Goal: Communication & Community: Answer question/provide support

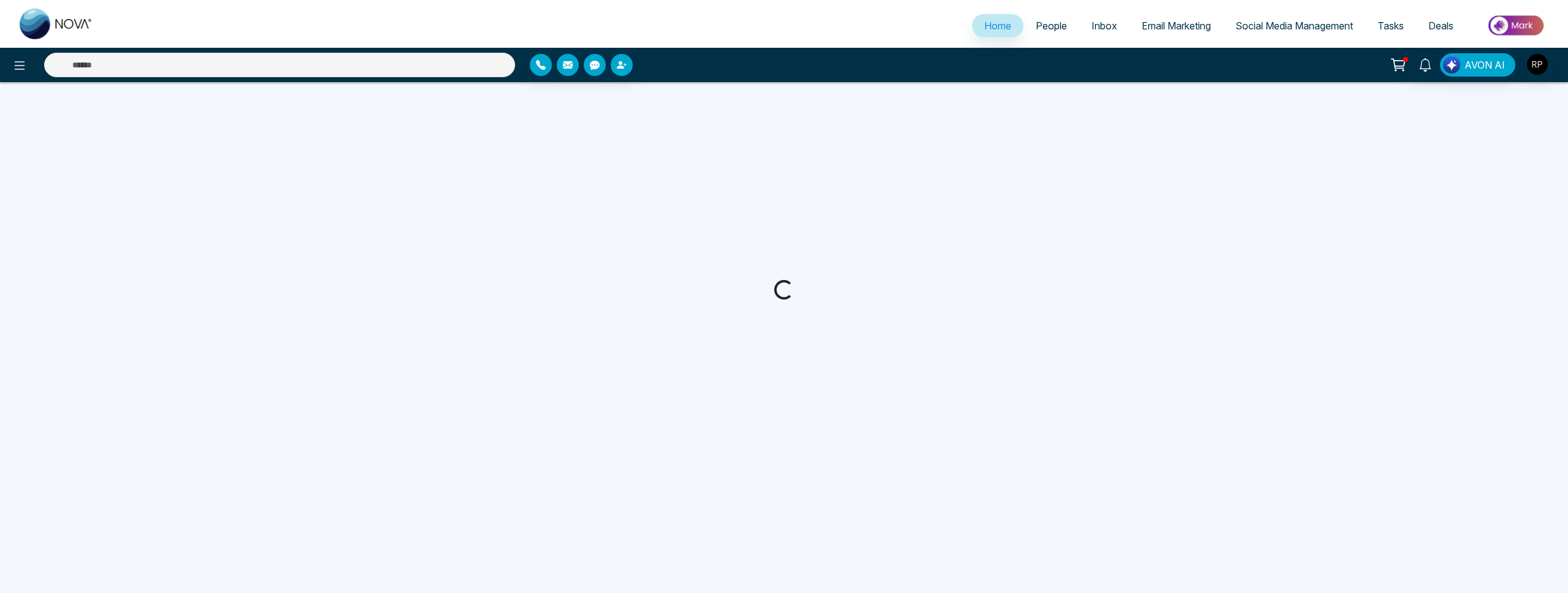
select select "*"
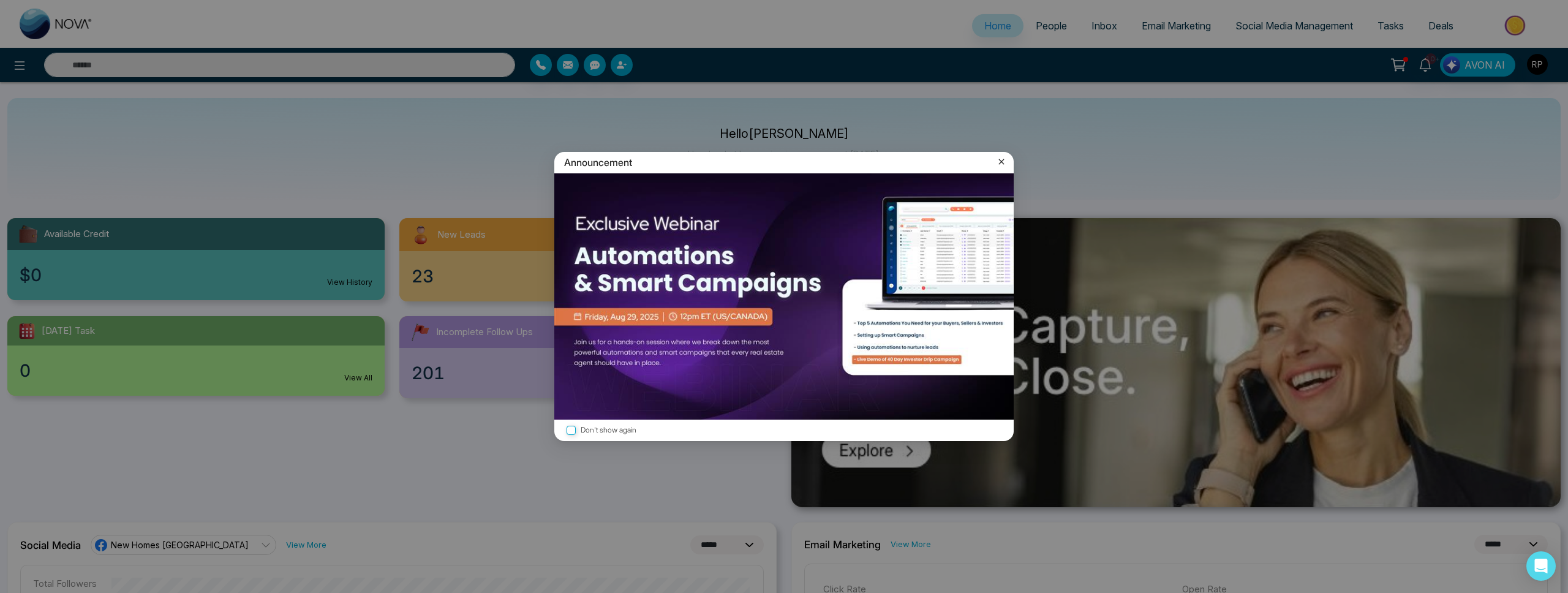
click at [1001, 166] on icon at bounding box center [1001, 162] width 12 height 12
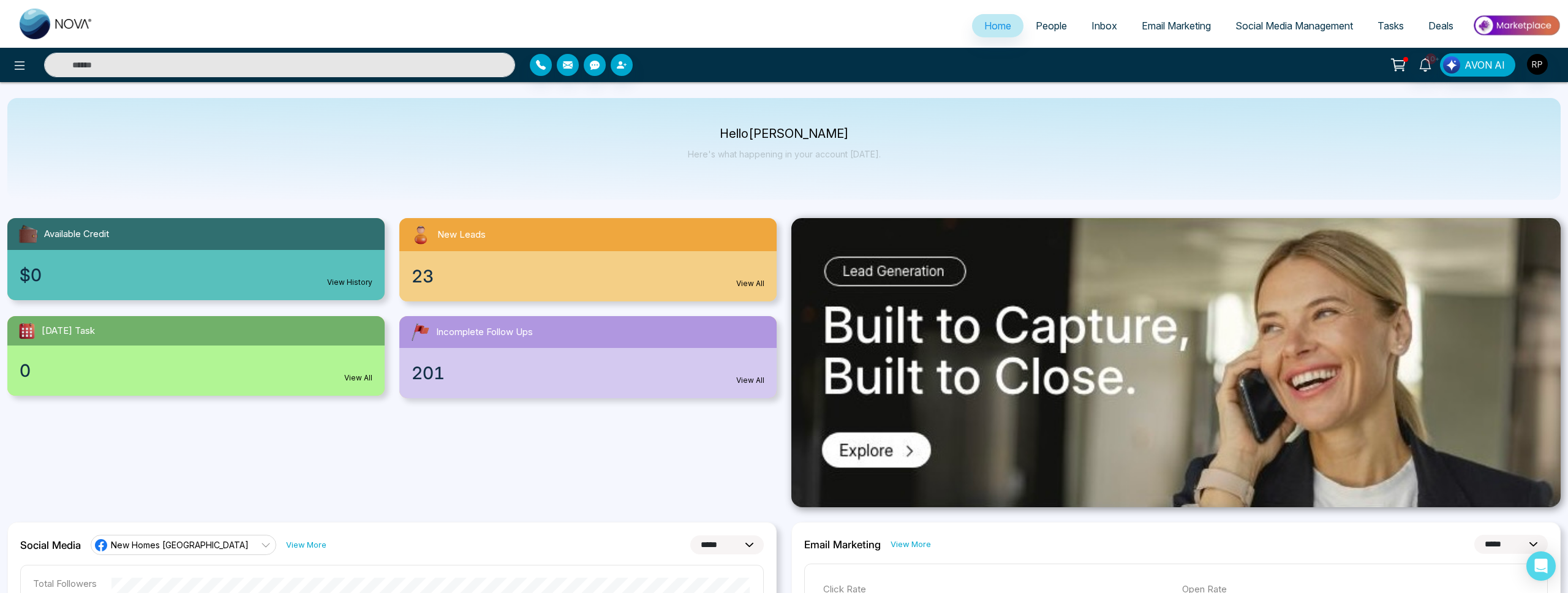
click at [1036, 29] on span "People" at bounding box center [1051, 25] width 31 height 12
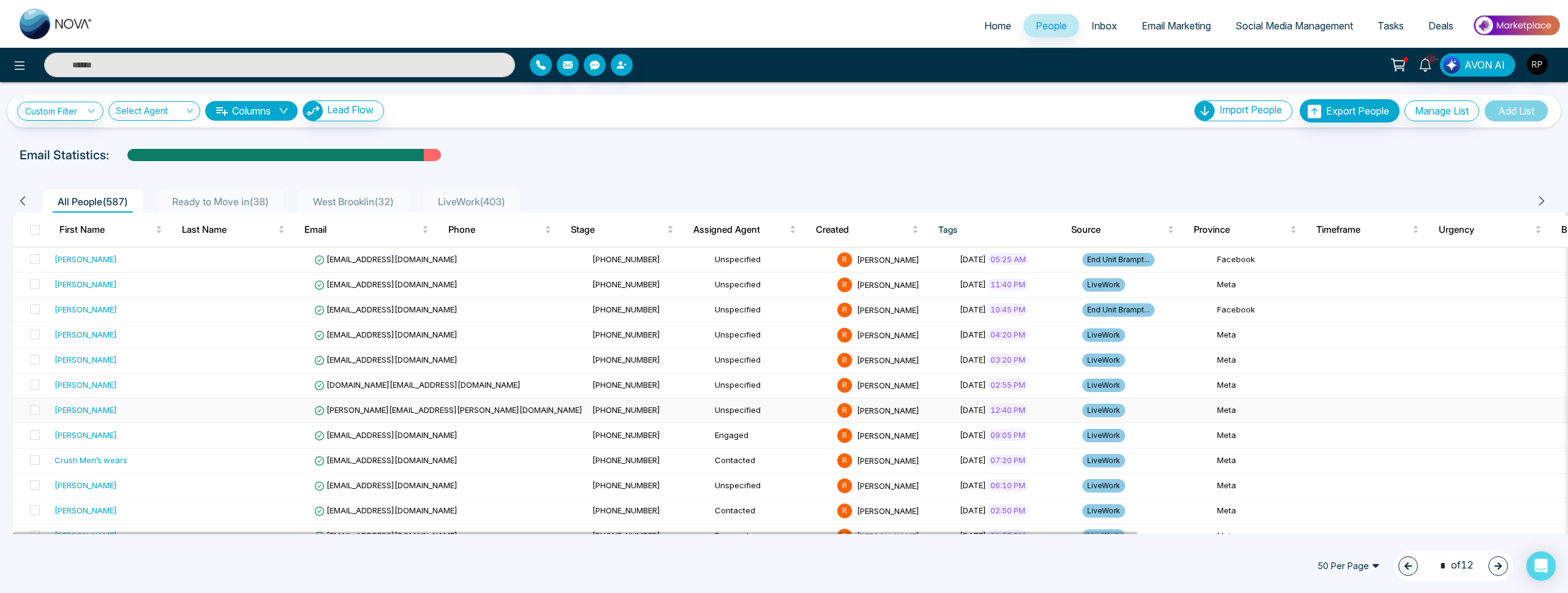
click at [100, 411] on div "[PERSON_NAME]" at bounding box center [86, 409] width 63 height 12
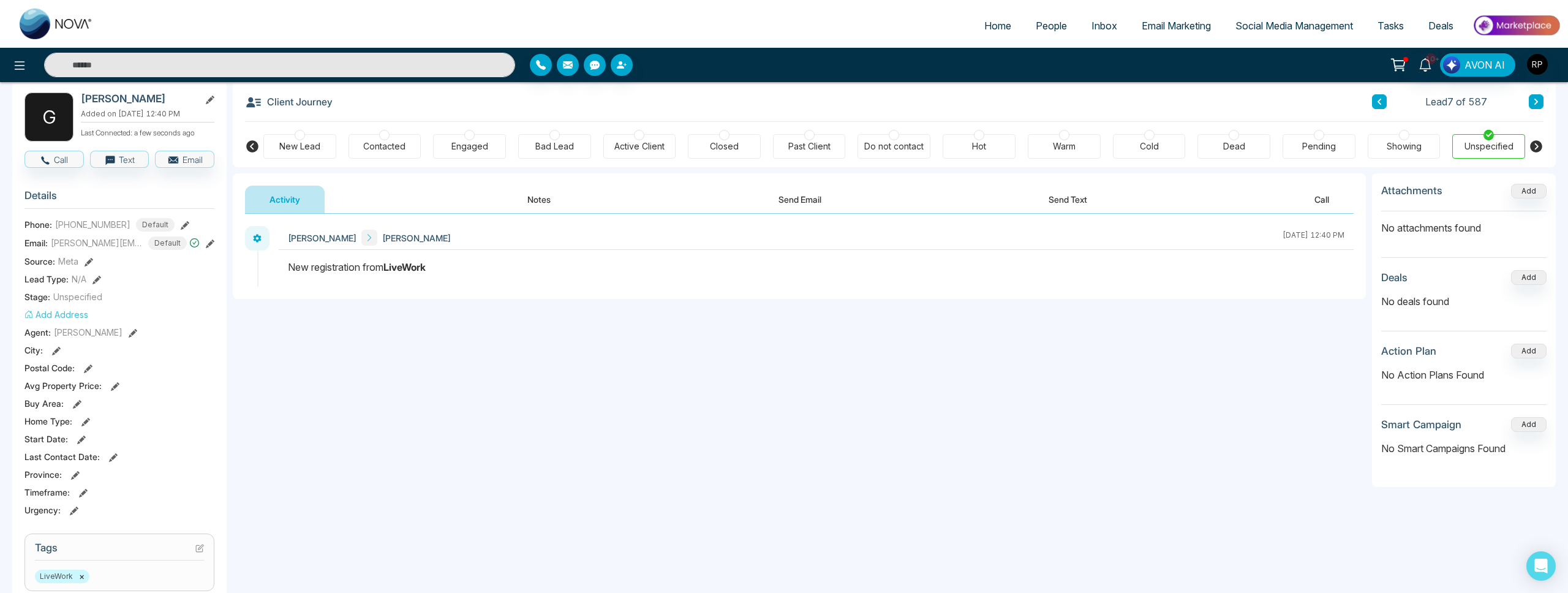
scroll to position [41, 0]
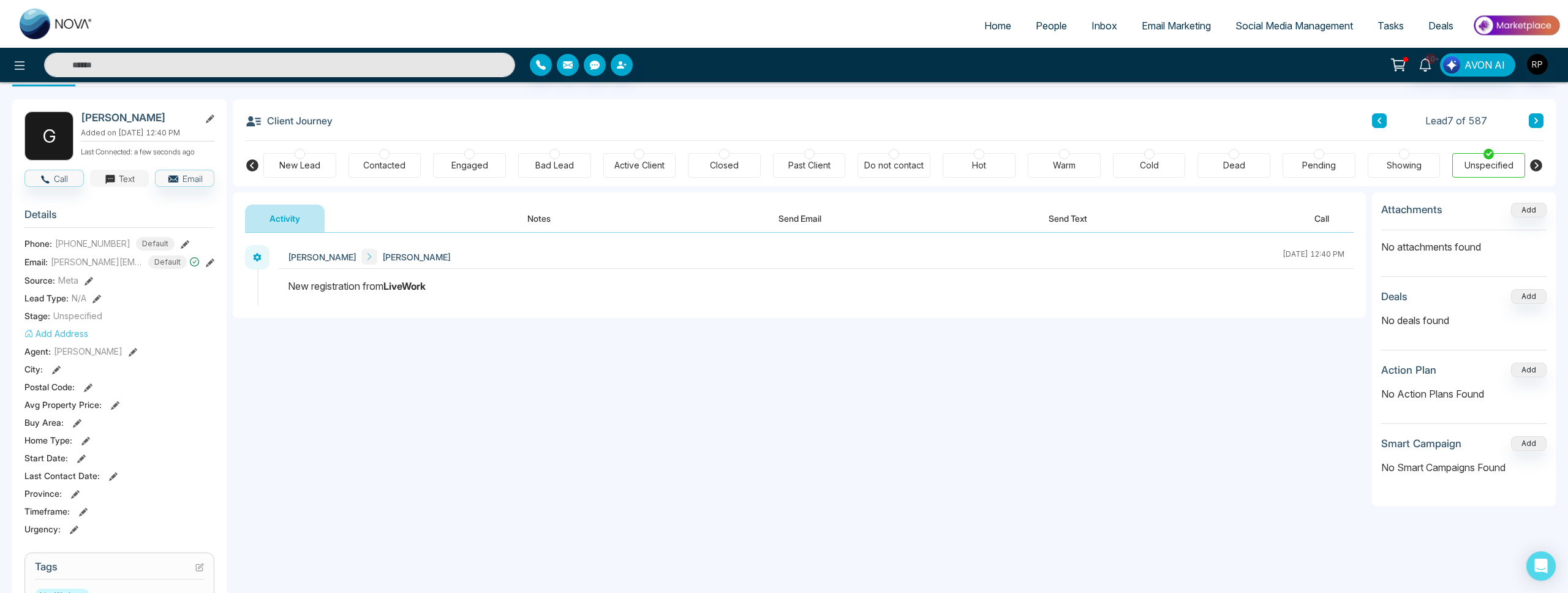
click at [131, 176] on button "Text" at bounding box center [119, 178] width 59 height 17
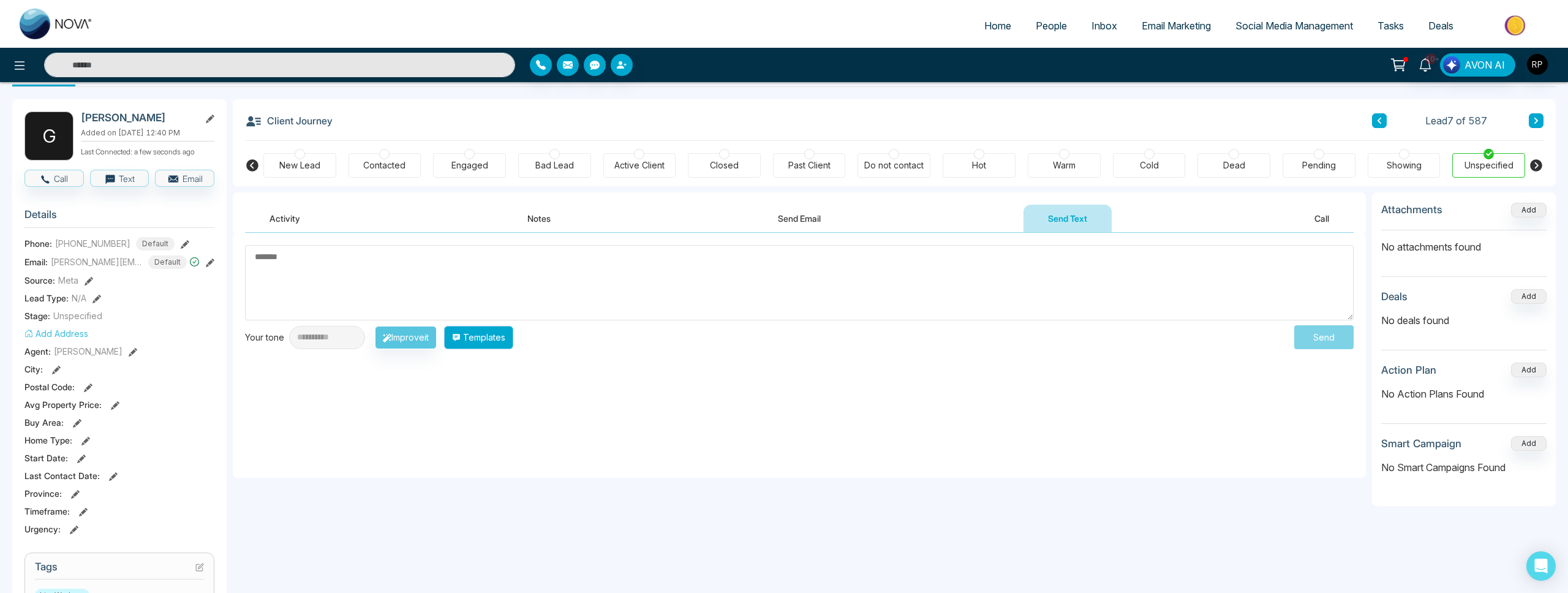
click at [502, 344] on button "Templates" at bounding box center [478, 338] width 69 height 23
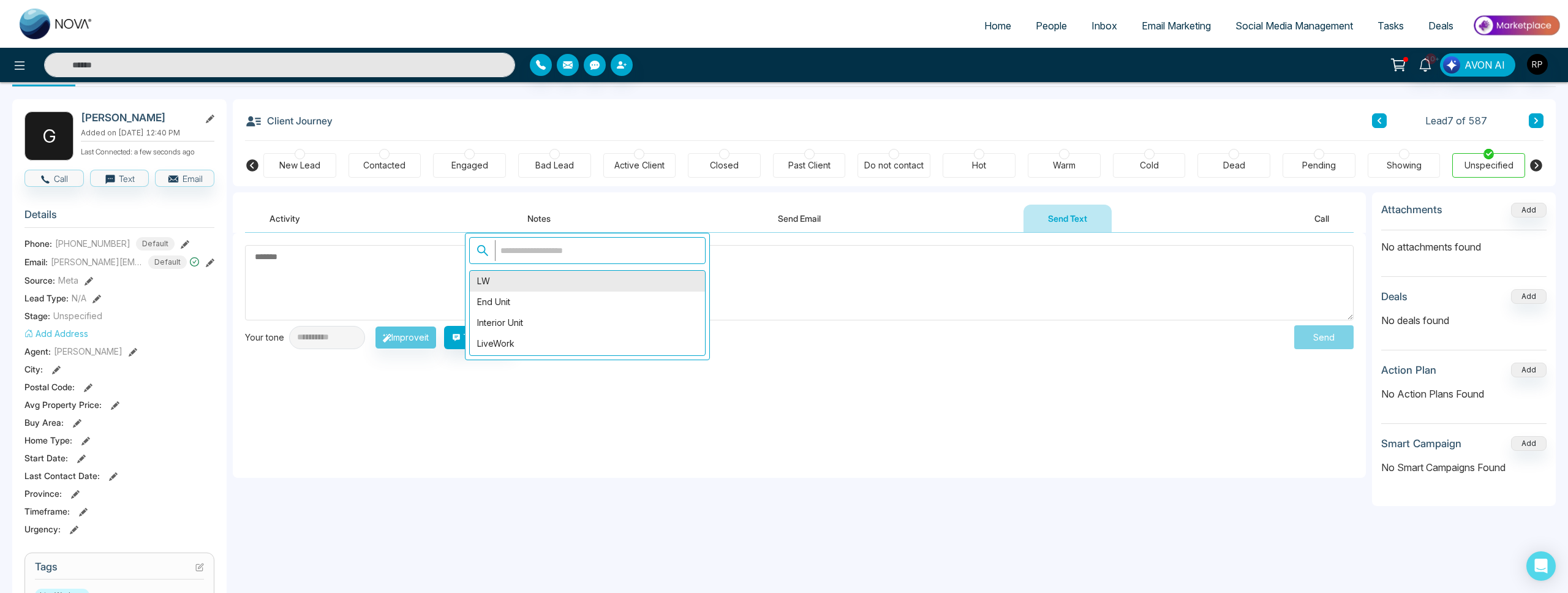
click at [506, 280] on div "LW" at bounding box center [587, 281] width 235 height 21
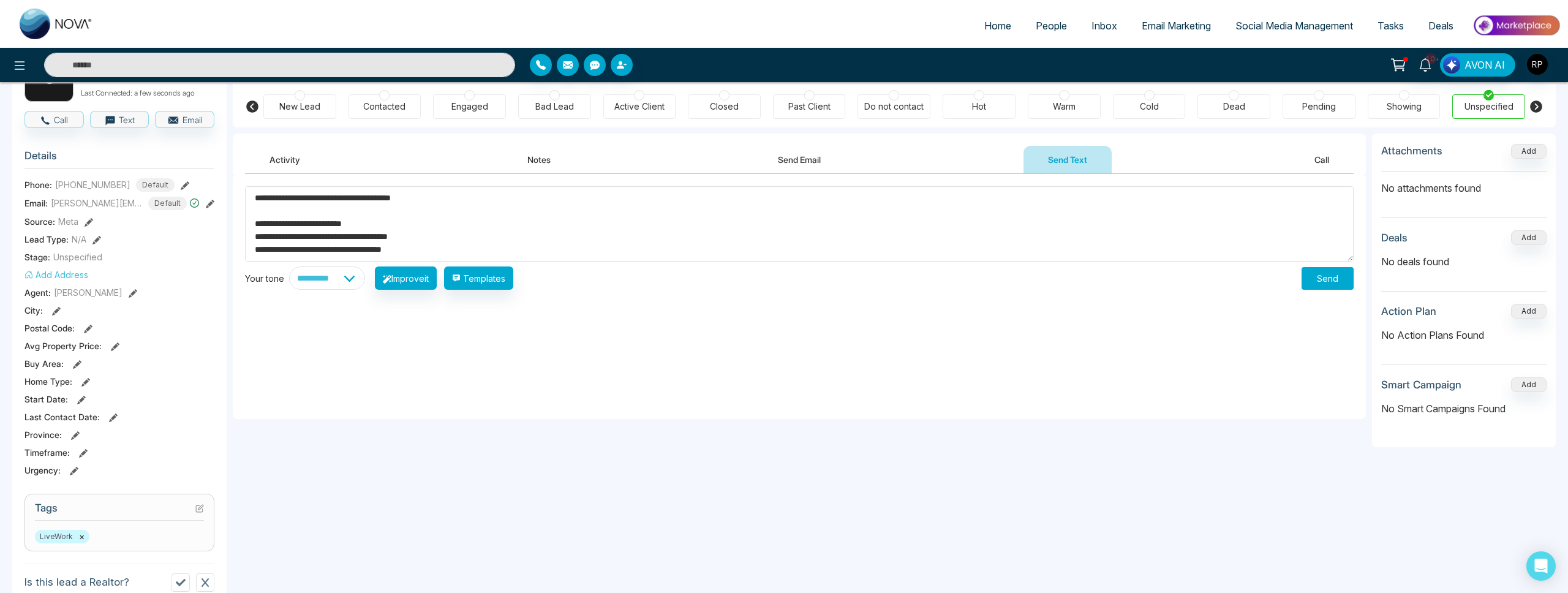
scroll to position [82, 0]
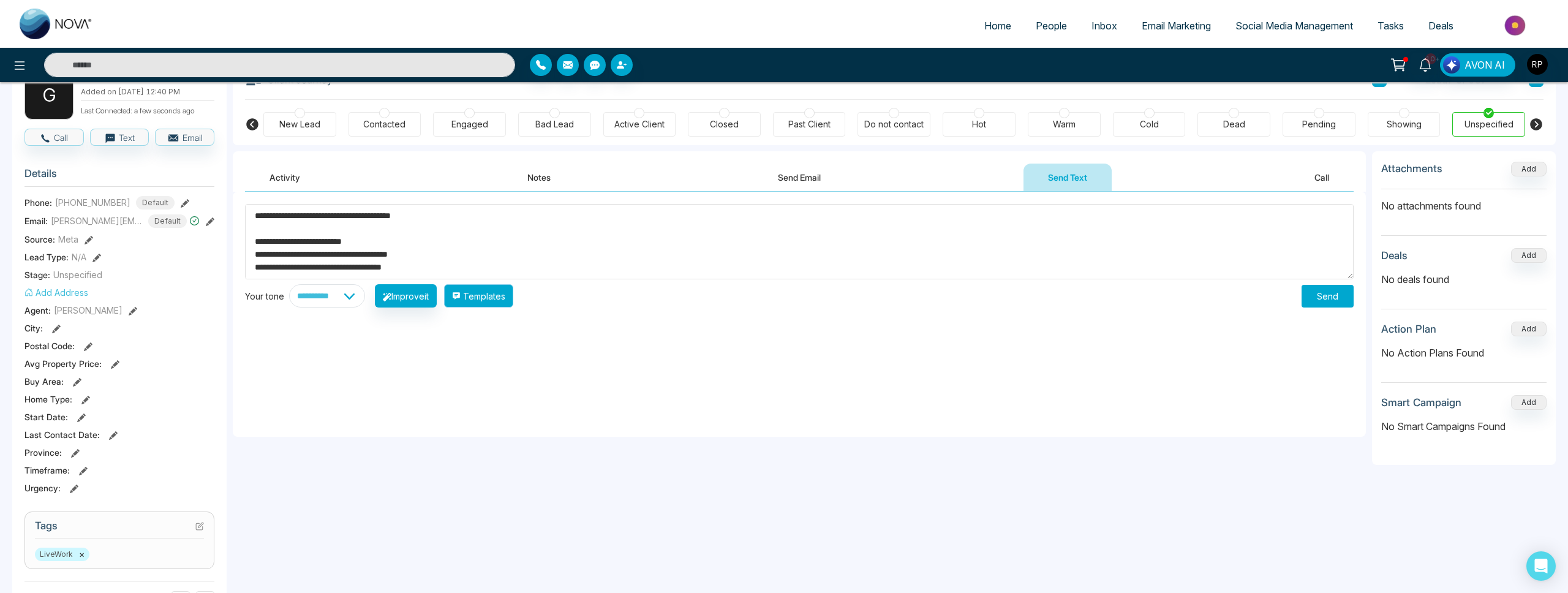
click at [494, 300] on button "Templates" at bounding box center [478, 296] width 69 height 23
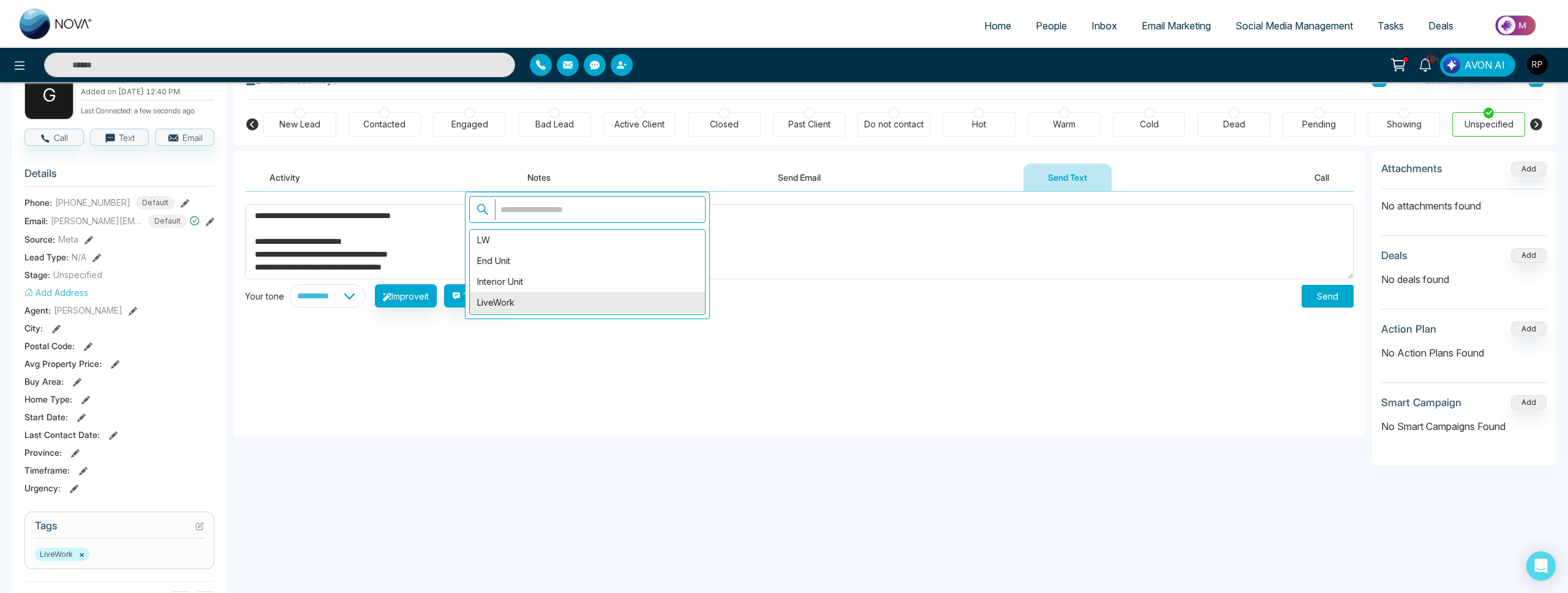
click at [506, 298] on div "LiveWork" at bounding box center [587, 302] width 235 height 21
type textarea "**********"
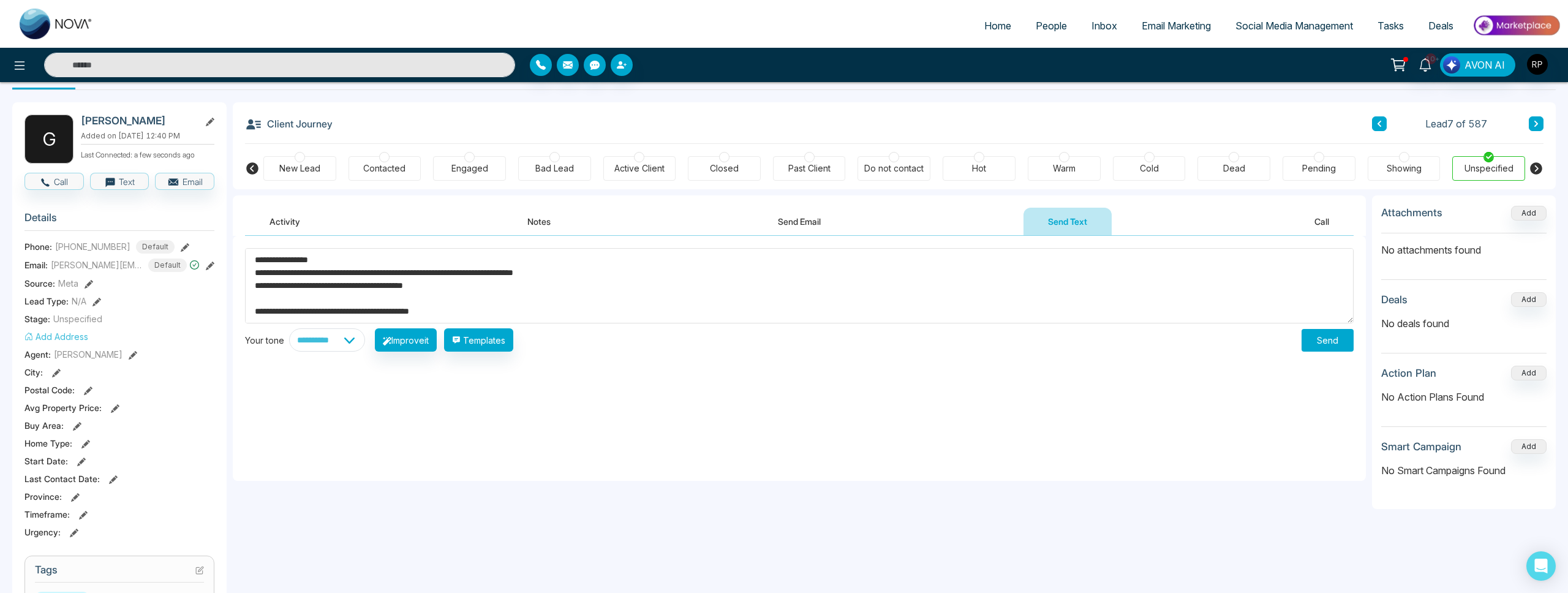
scroll to position [0, 0]
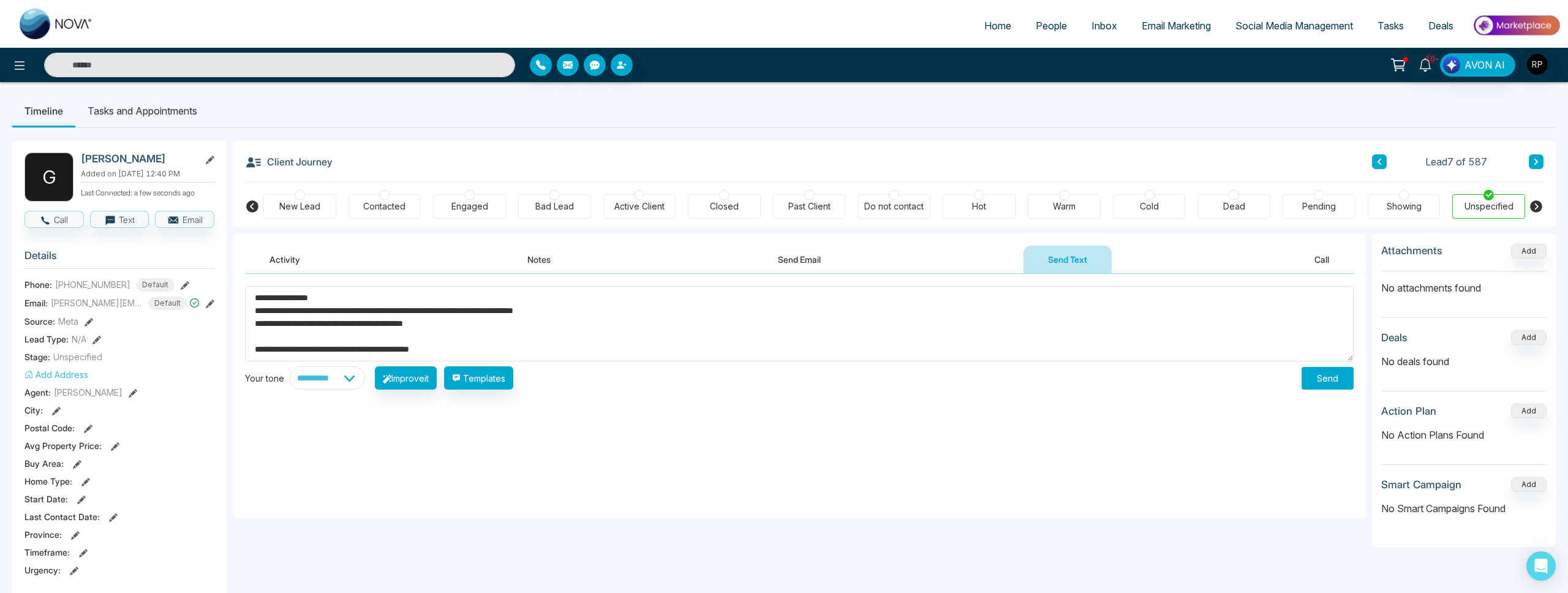
click at [1331, 383] on button "Send" at bounding box center [1328, 378] width 52 height 23
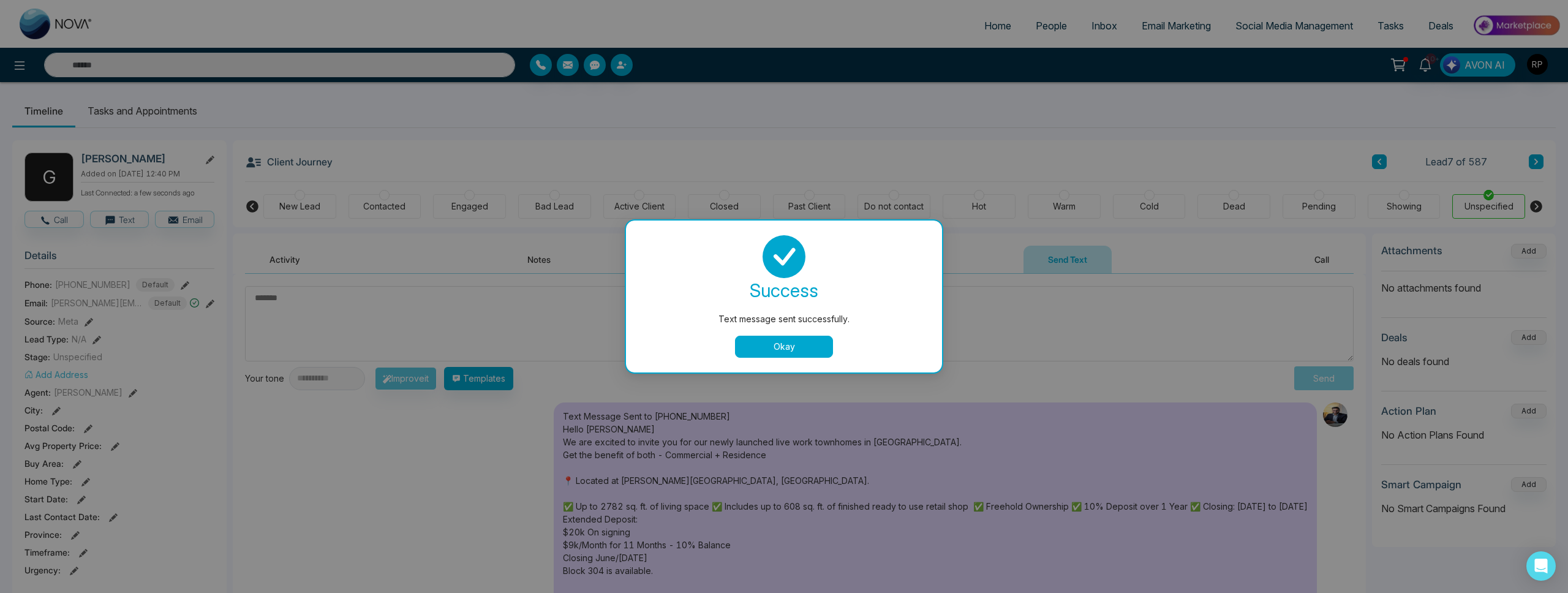
click at [803, 352] on button "Okay" at bounding box center [784, 347] width 98 height 22
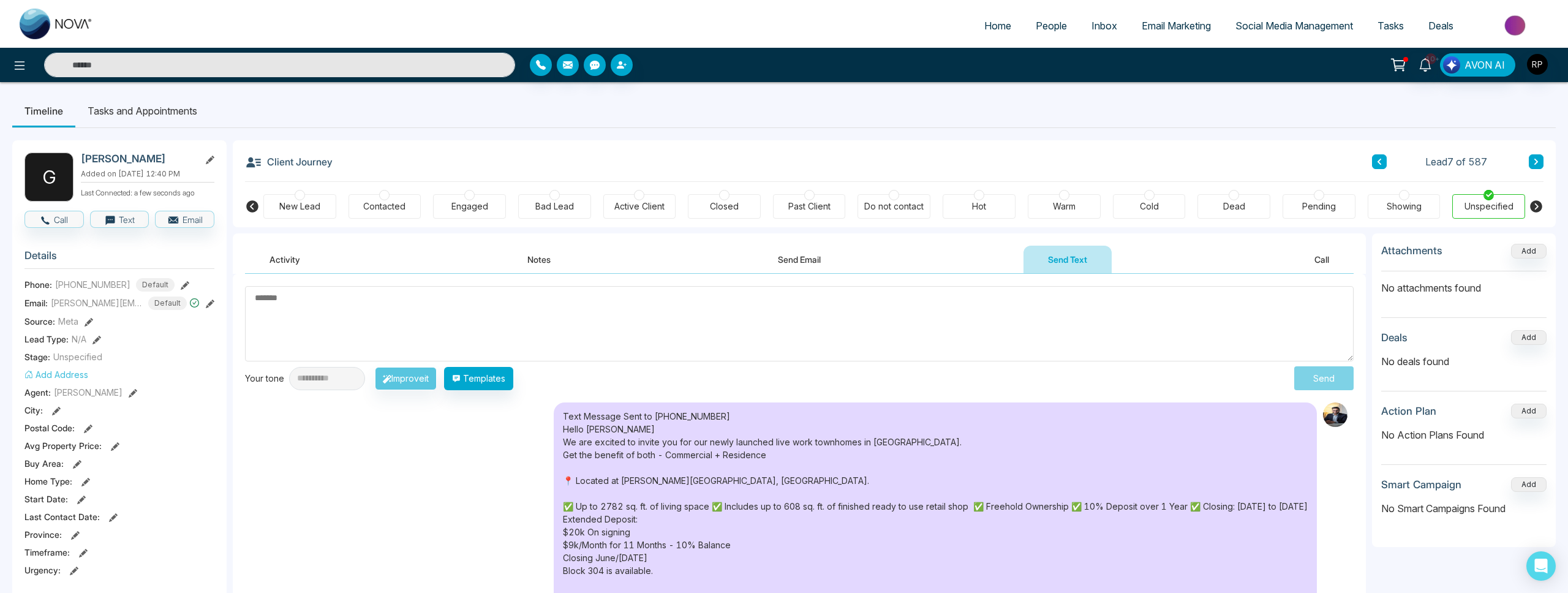
click at [1378, 157] on button at bounding box center [1379, 162] width 15 height 15
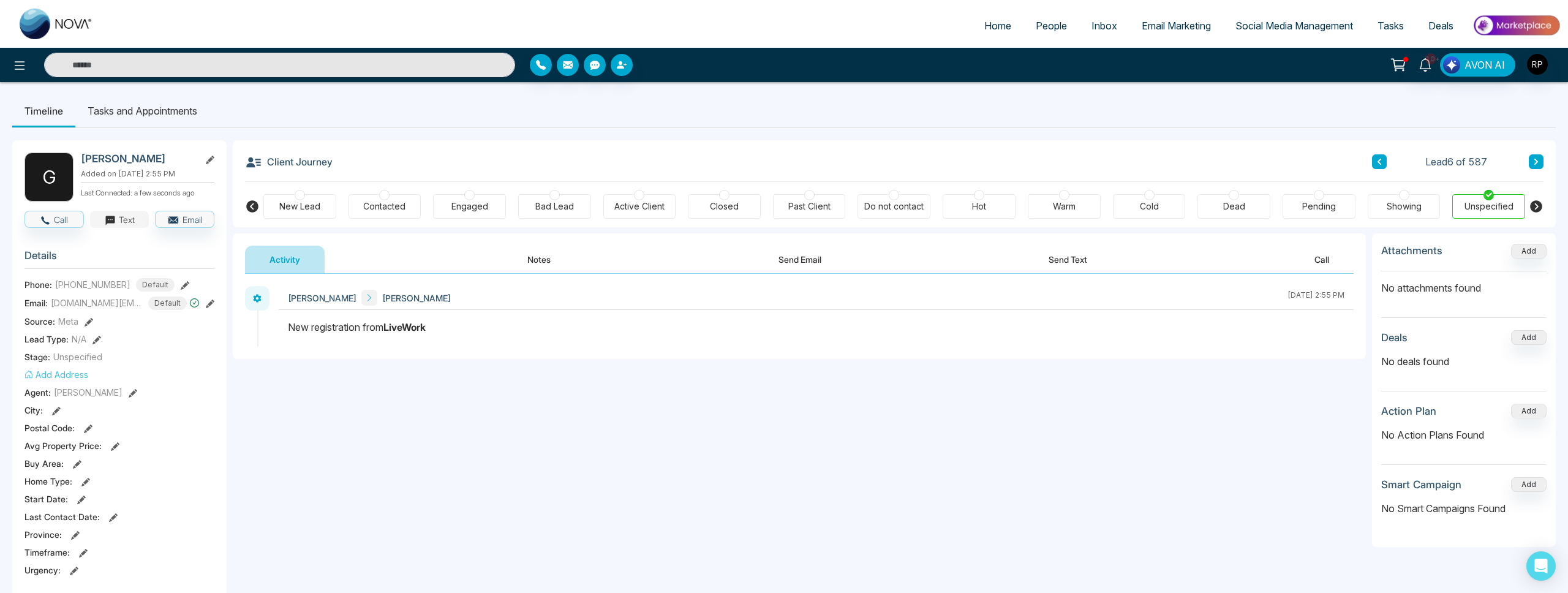
click at [128, 224] on button "Text" at bounding box center [119, 219] width 59 height 17
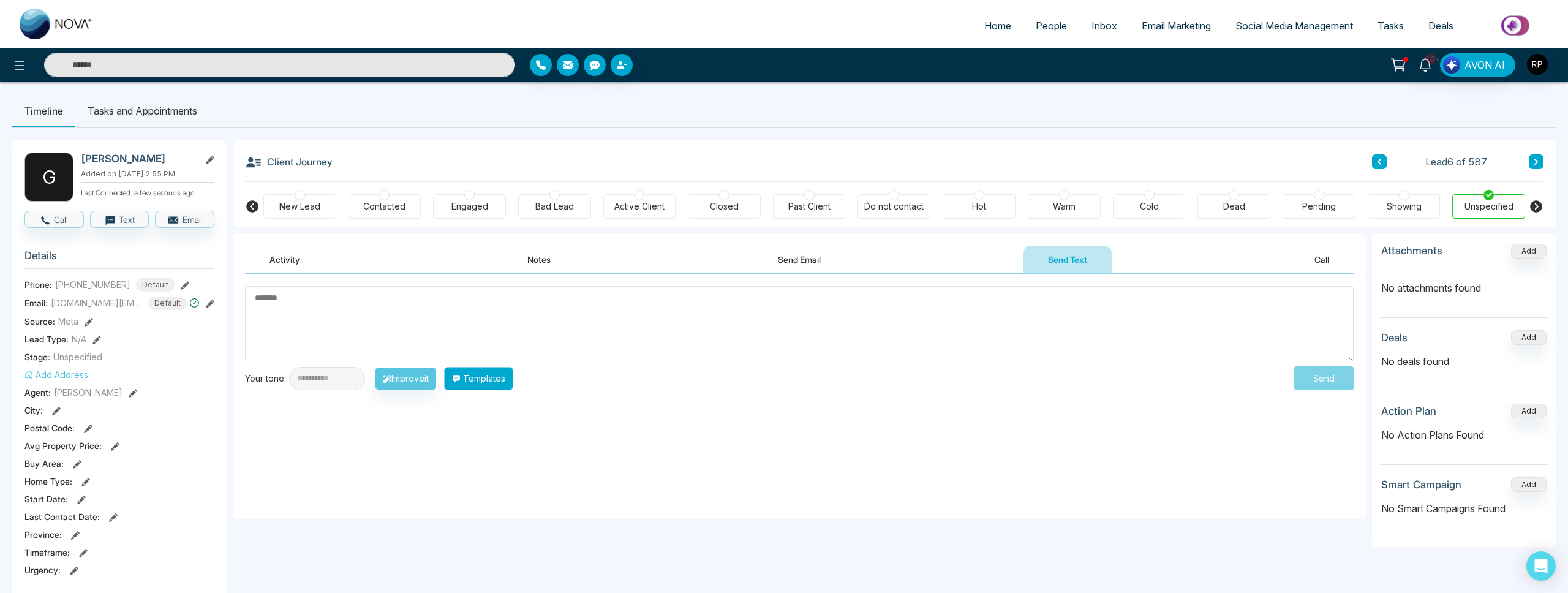
click at [500, 378] on button "Templates" at bounding box center [478, 379] width 69 height 23
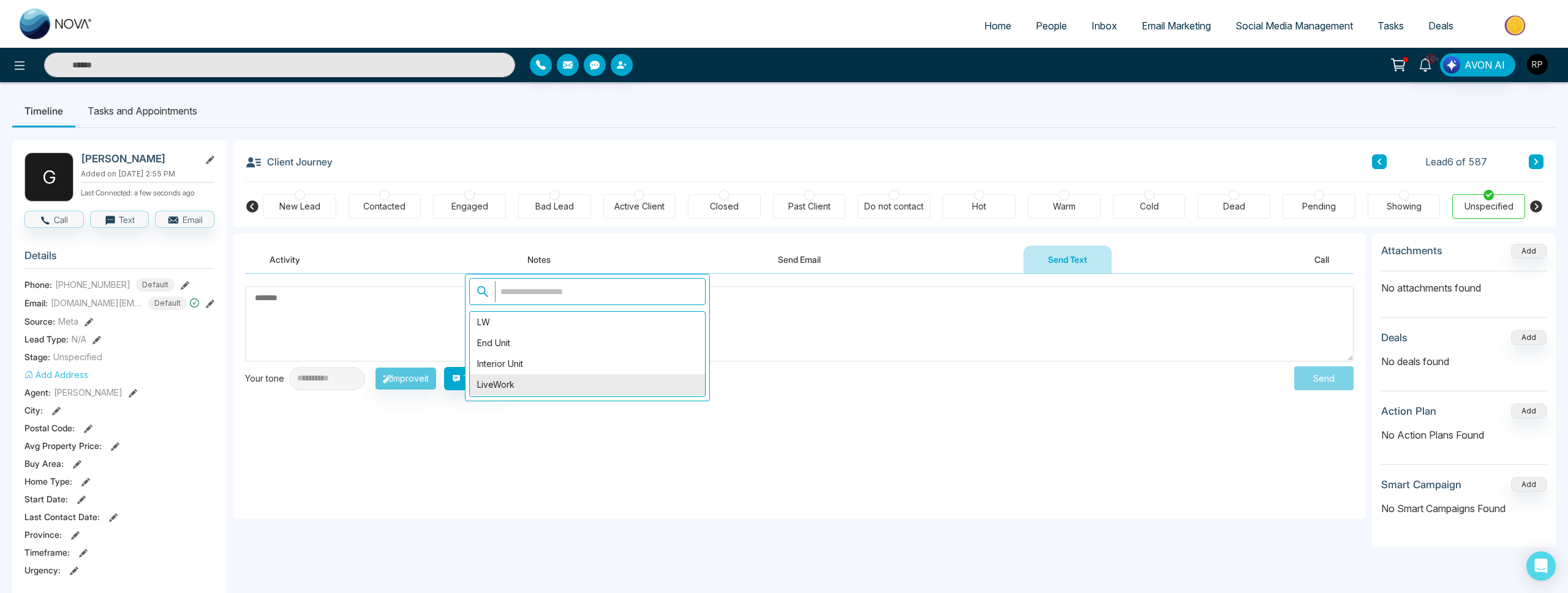
click at [503, 379] on div "LiveWork" at bounding box center [587, 384] width 235 height 21
type textarea "**********"
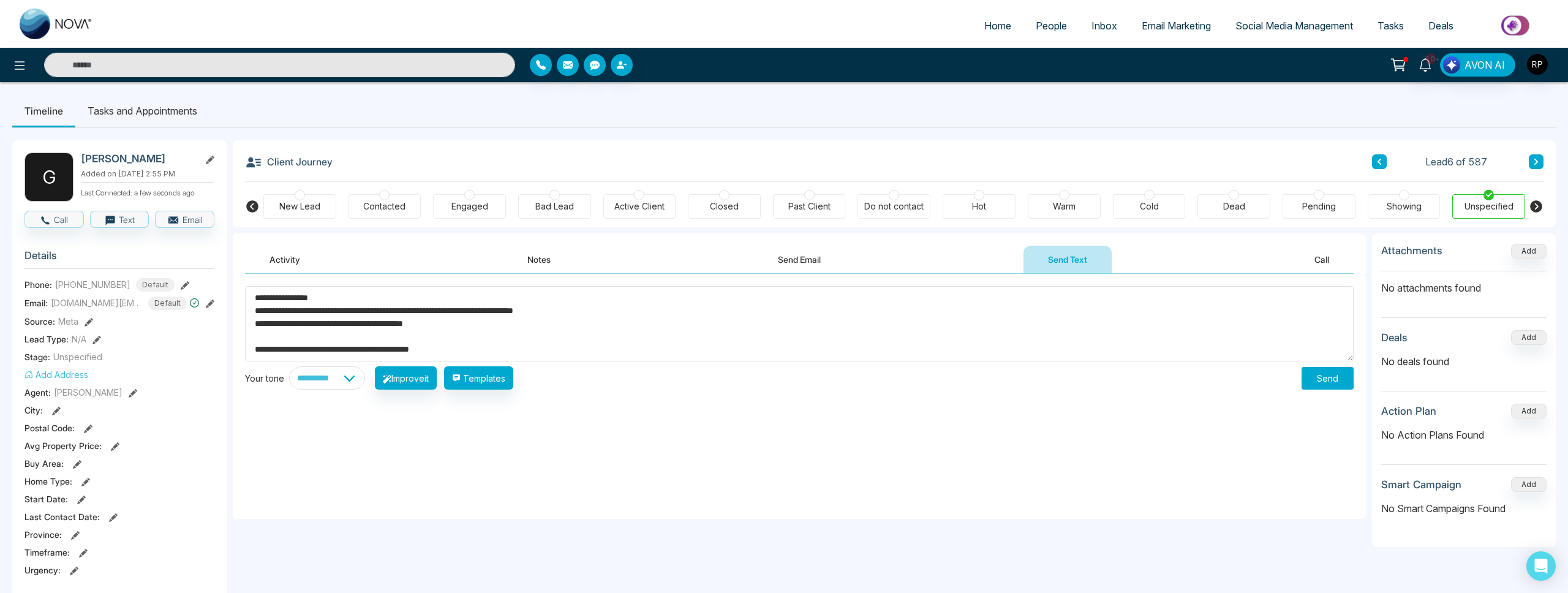
click at [1331, 378] on button "Send" at bounding box center [1328, 378] width 52 height 23
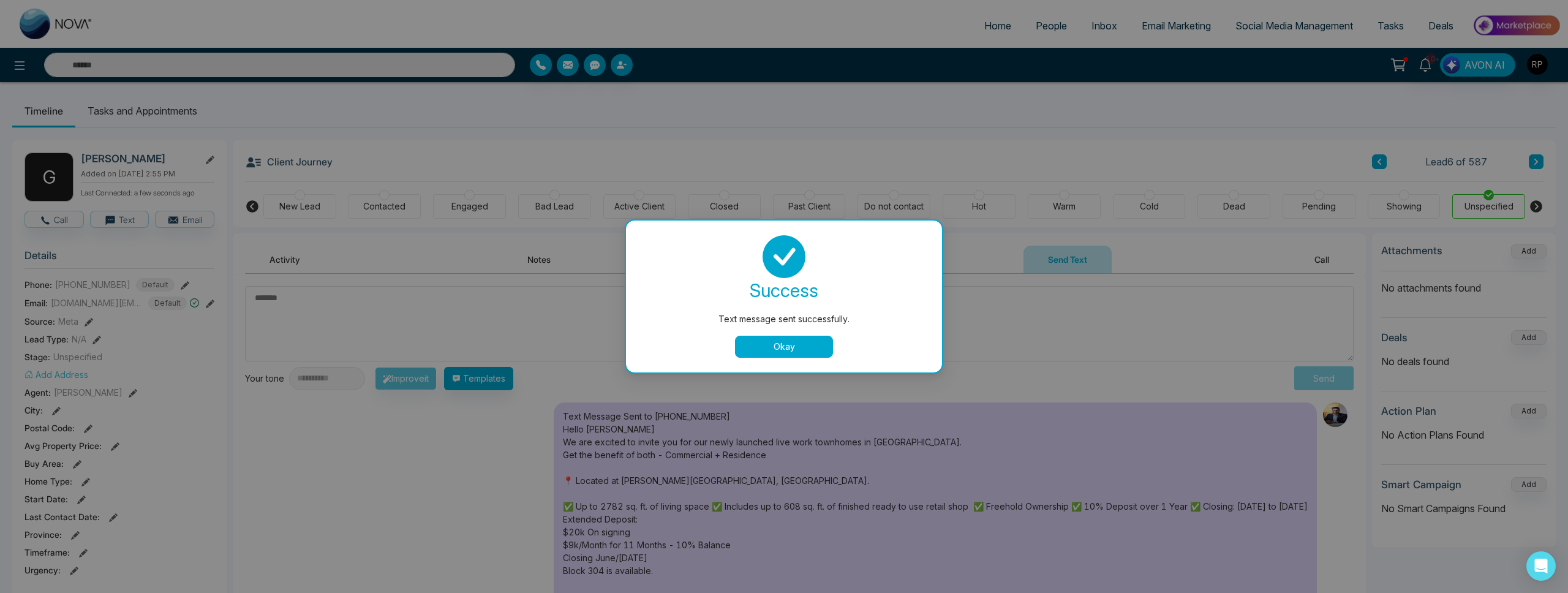
drag, startPoint x: 803, startPoint y: 345, endPoint x: 1208, endPoint y: 223, distance: 423.0
click at [805, 345] on button "Okay" at bounding box center [784, 347] width 98 height 22
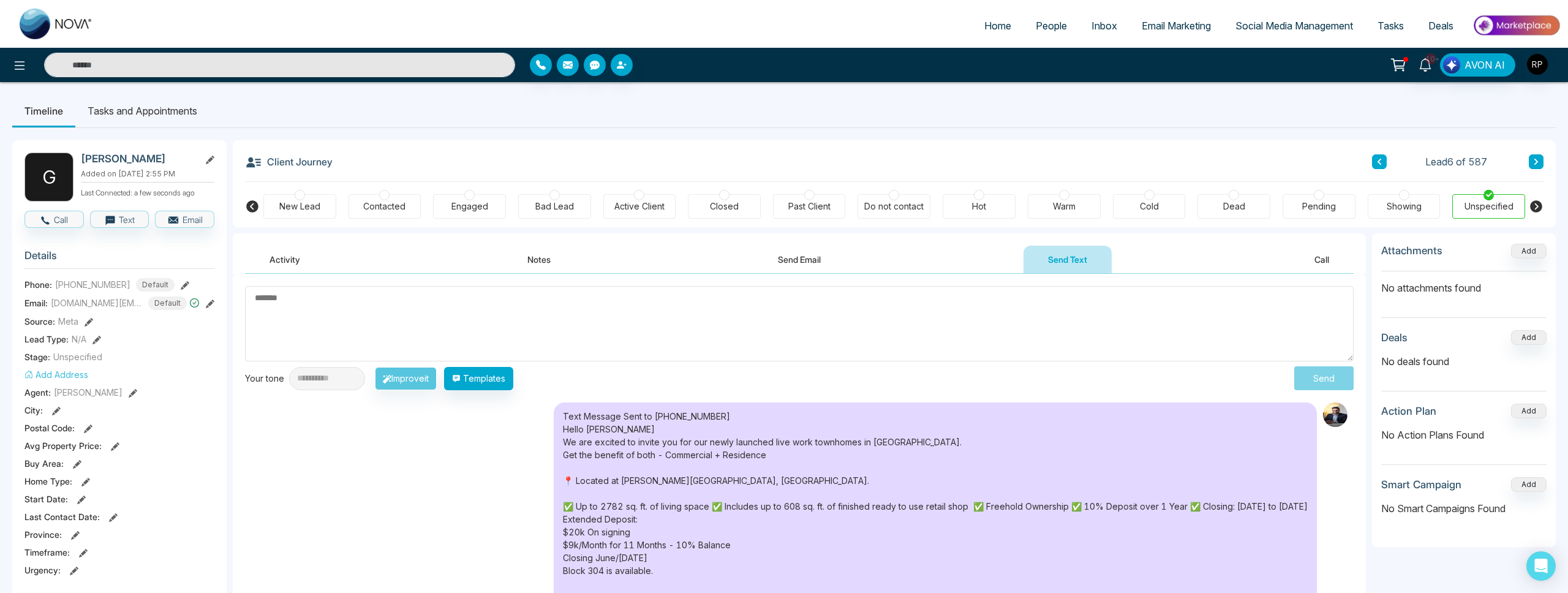
click at [1385, 160] on button at bounding box center [1379, 162] width 15 height 15
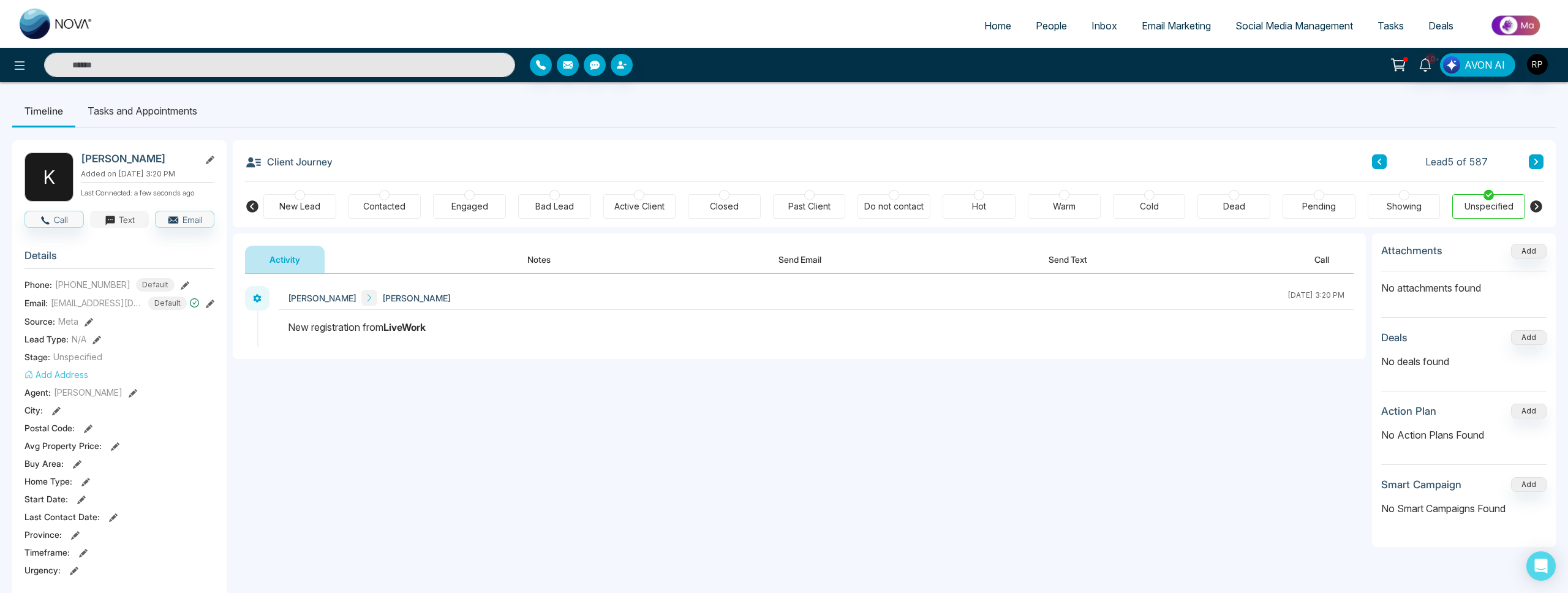
click at [128, 220] on button "Text" at bounding box center [119, 219] width 59 height 17
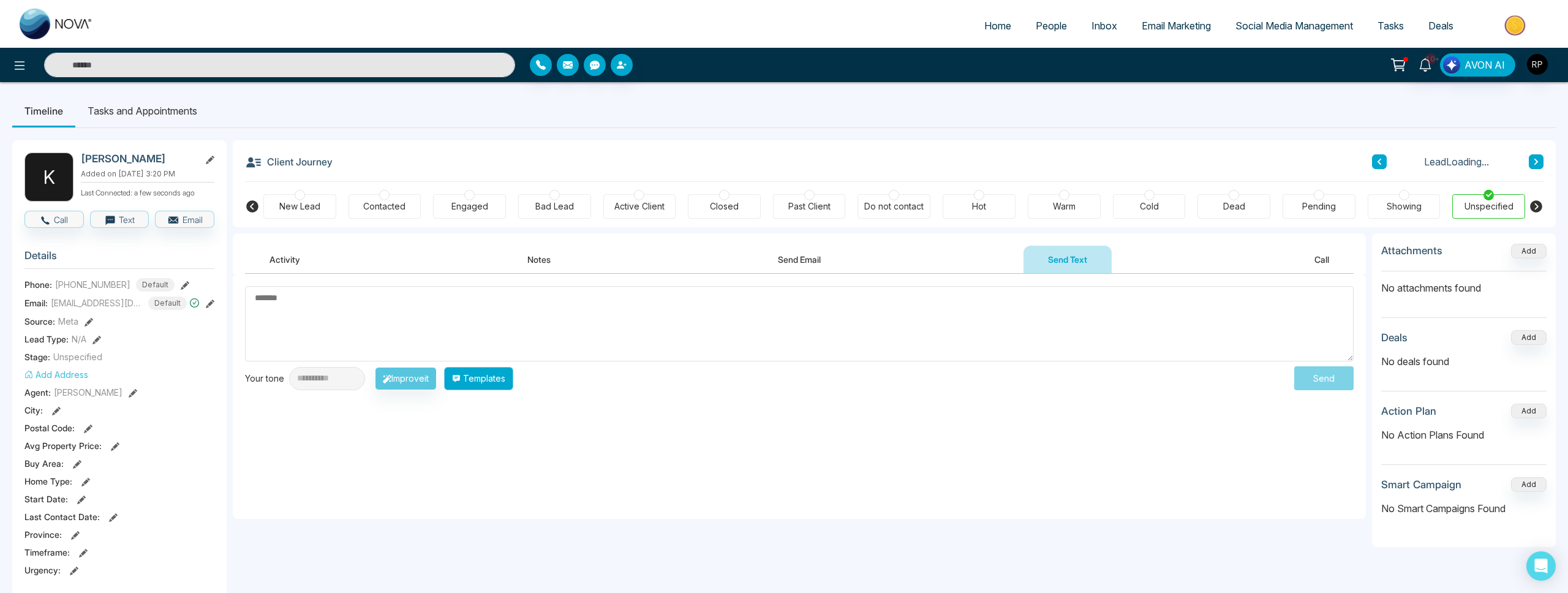
click at [507, 381] on button "Templates" at bounding box center [478, 379] width 69 height 23
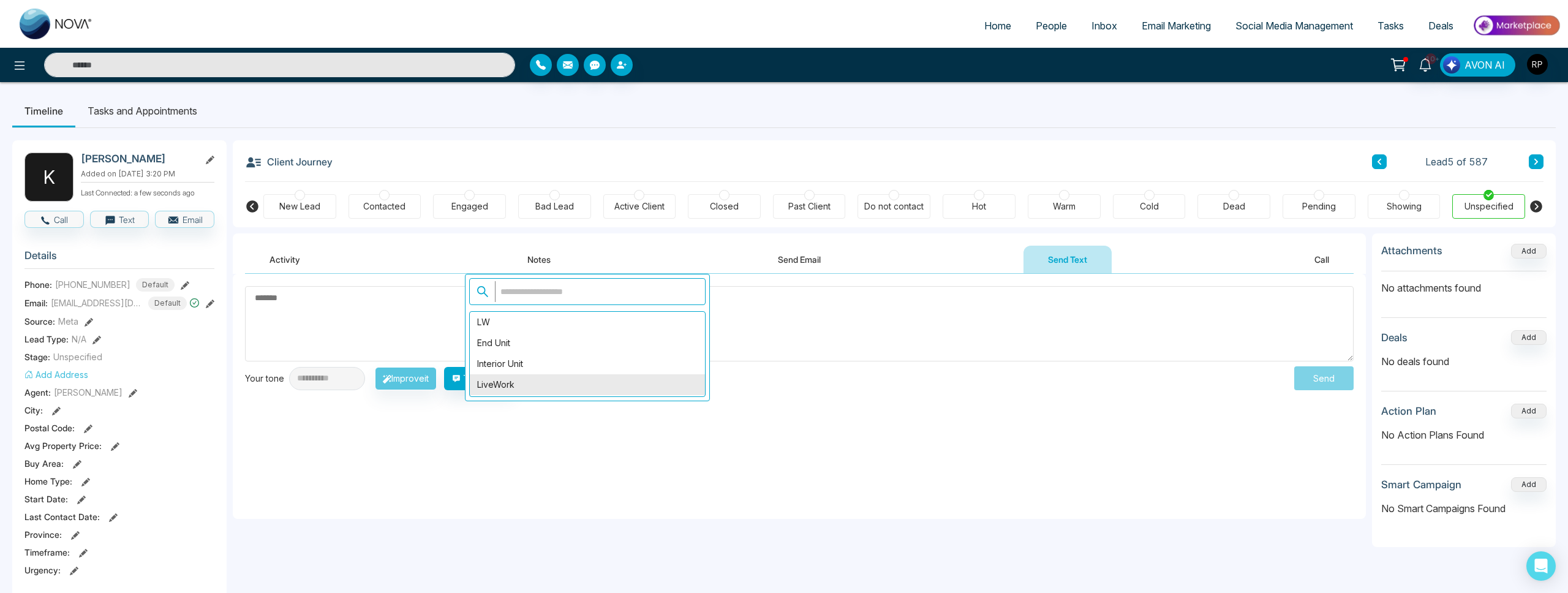
click at [510, 384] on div "LiveWork" at bounding box center [587, 384] width 235 height 21
type textarea "**********"
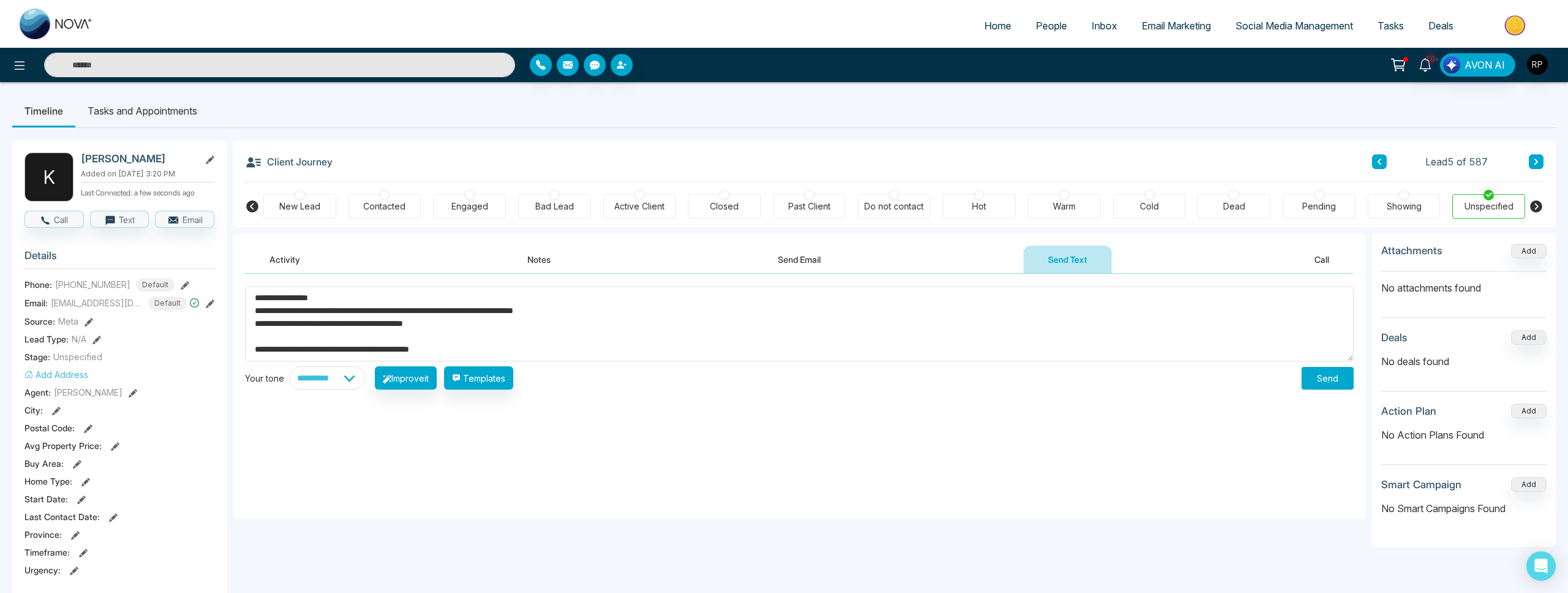
click at [1337, 379] on button "Send" at bounding box center [1328, 378] width 52 height 23
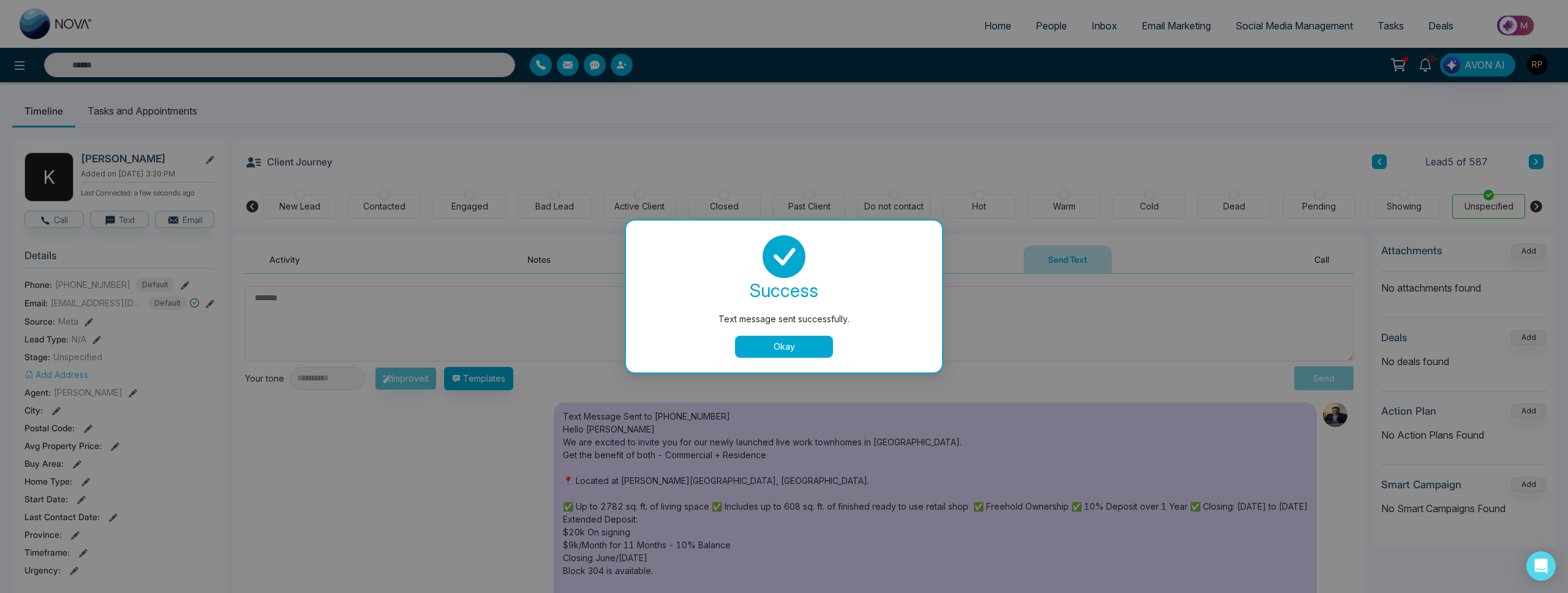
drag, startPoint x: 823, startPoint y: 340, endPoint x: 845, endPoint y: 339, distance: 22.0
click at [823, 340] on button "Okay" at bounding box center [784, 347] width 98 height 22
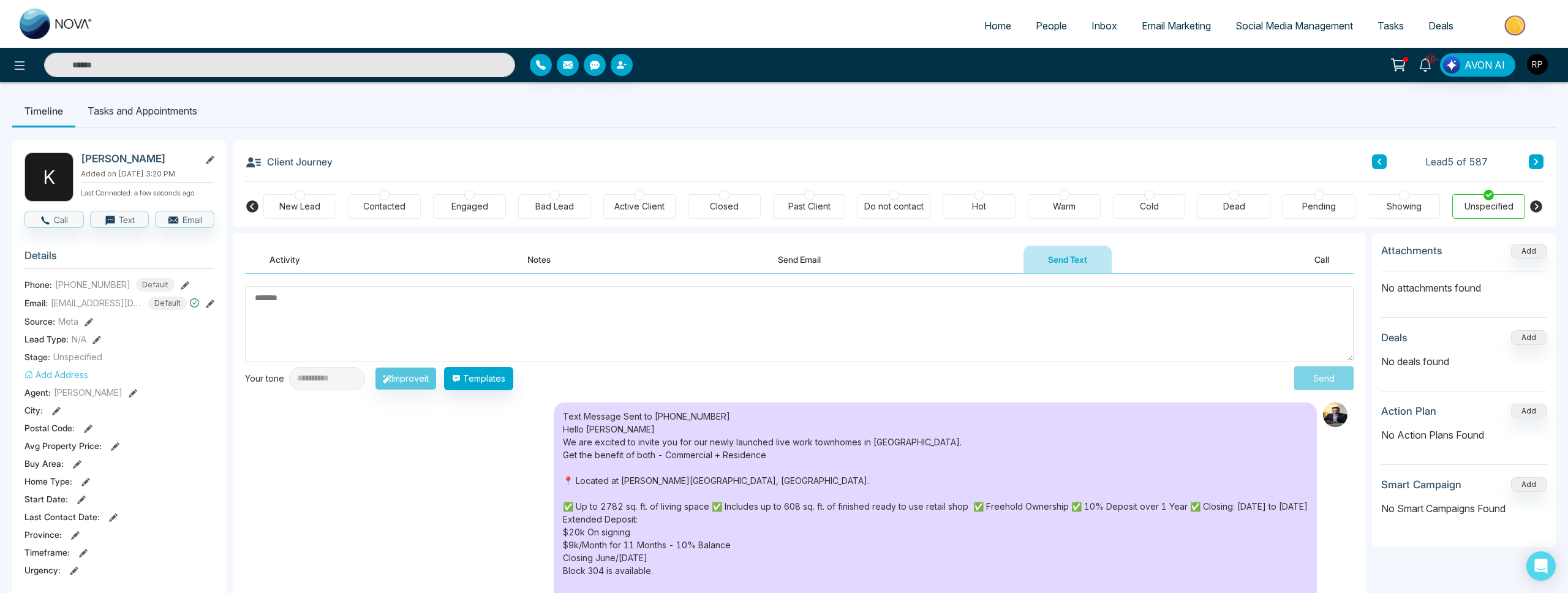
click at [1382, 162] on icon at bounding box center [1379, 161] width 6 height 7
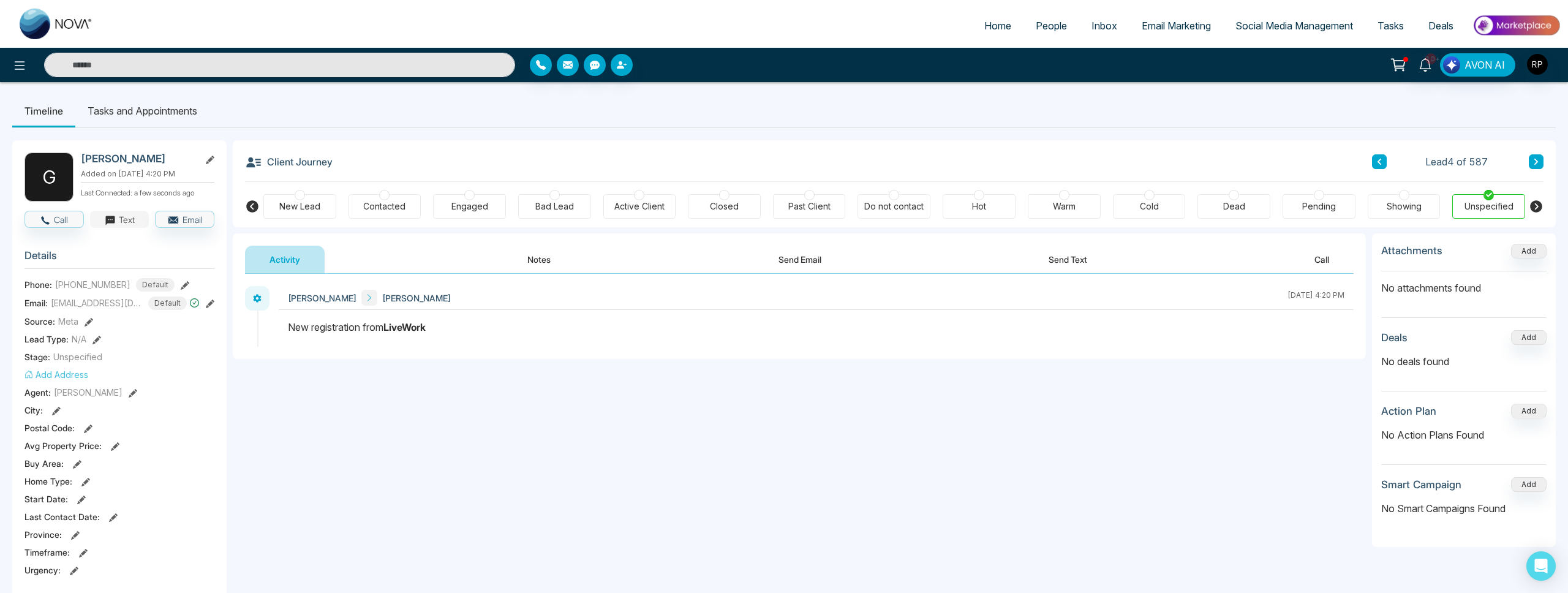
click at [110, 218] on icon "button" at bounding box center [110, 220] width 9 height 9
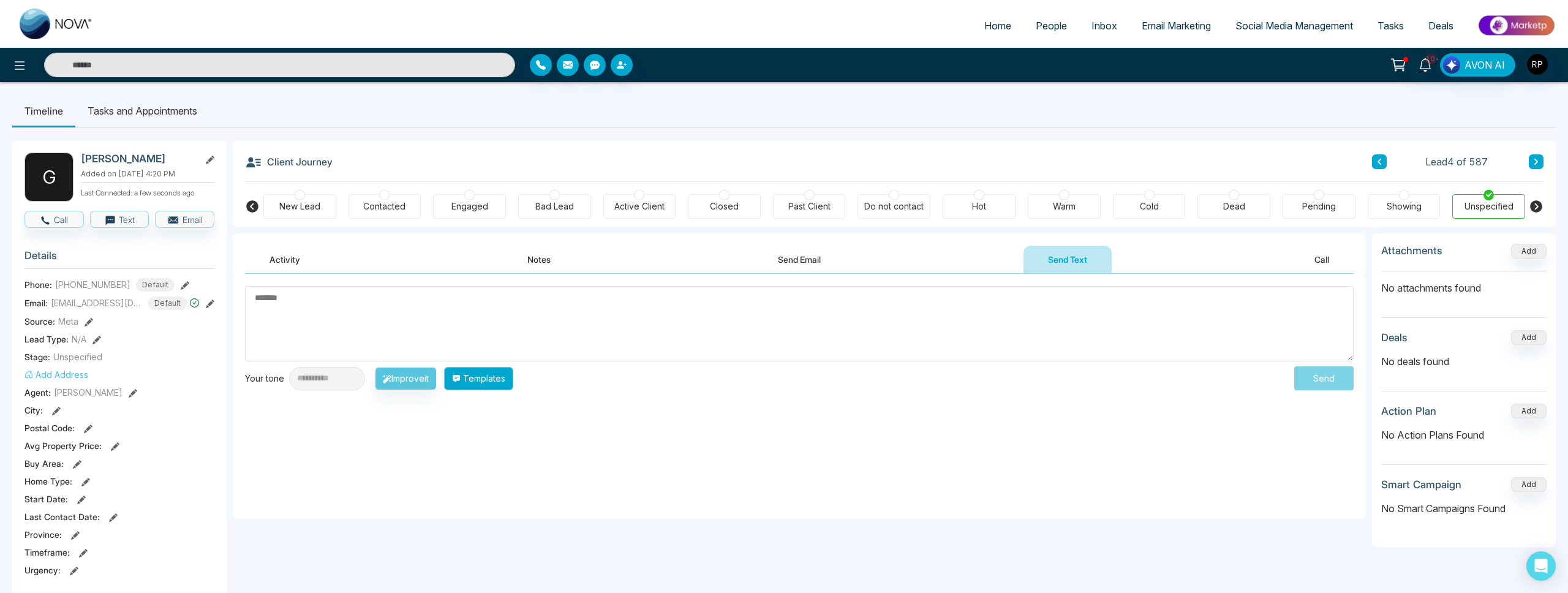
click at [493, 384] on button "Templates" at bounding box center [478, 379] width 69 height 23
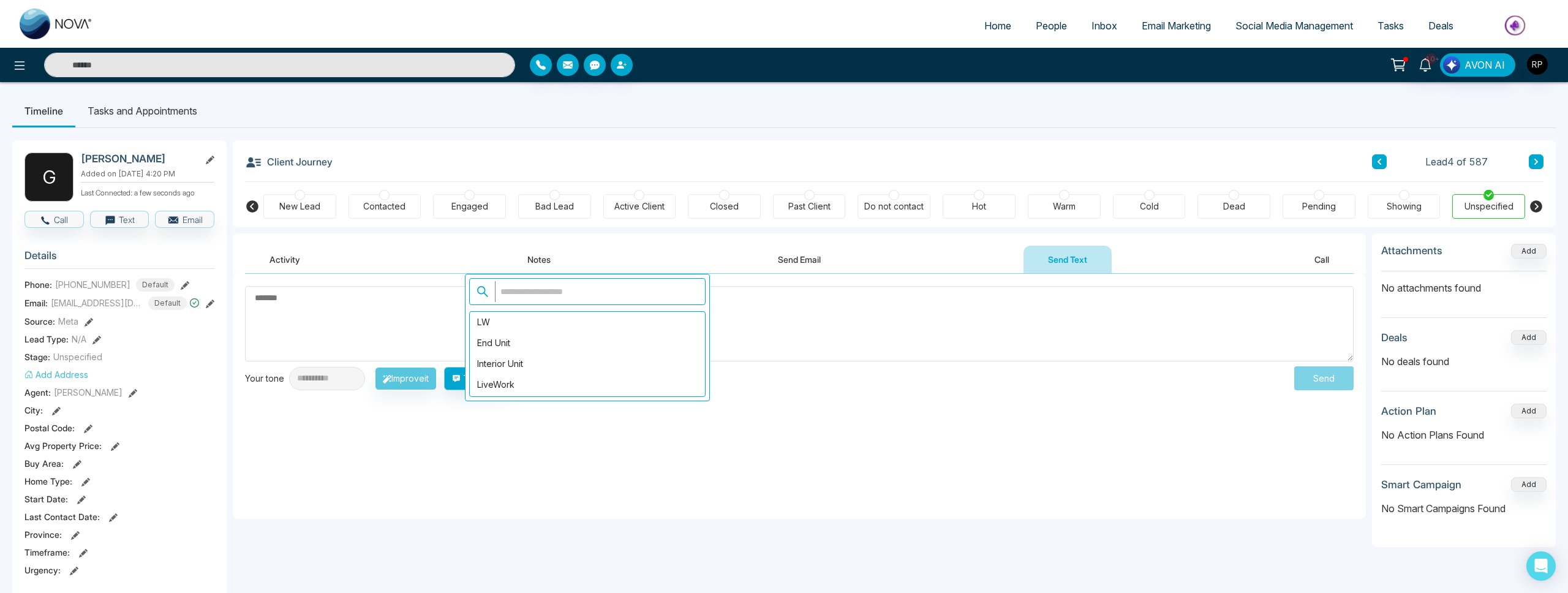
click at [508, 388] on div "LiveWork" at bounding box center [587, 384] width 235 height 21
type textarea "**********"
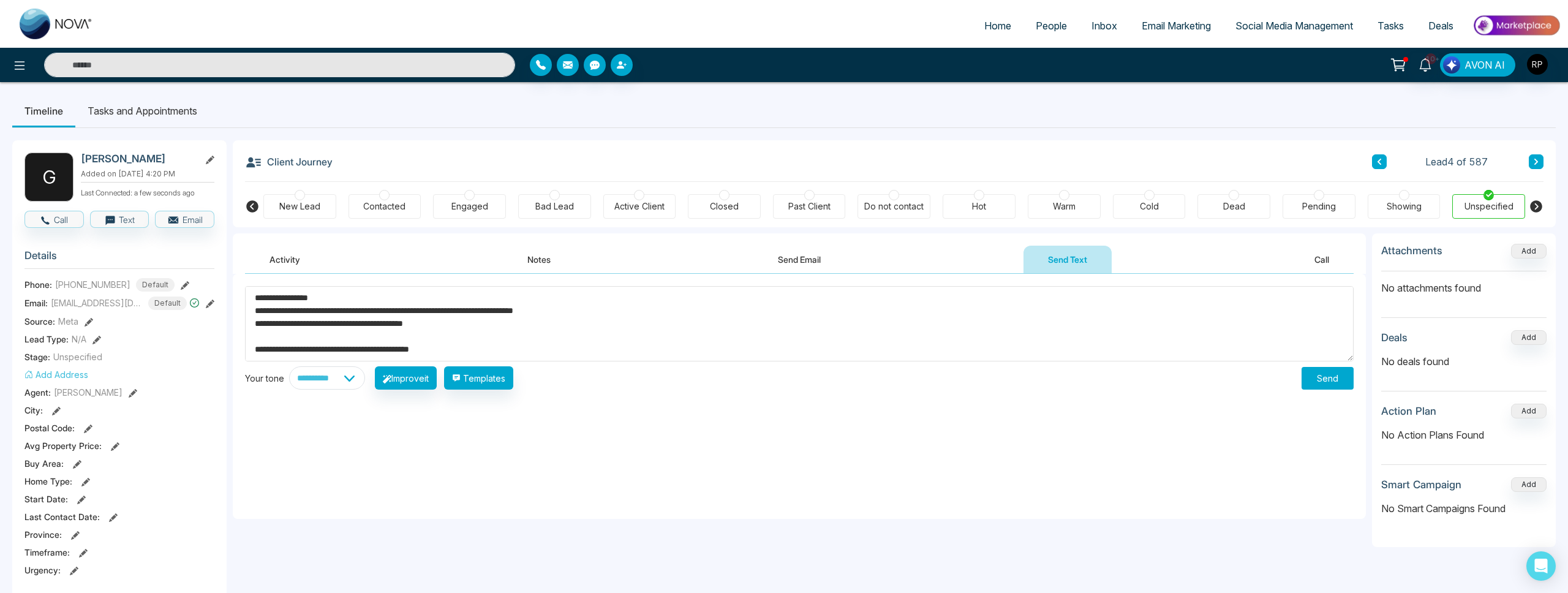
click at [1311, 383] on button "Send" at bounding box center [1328, 378] width 52 height 23
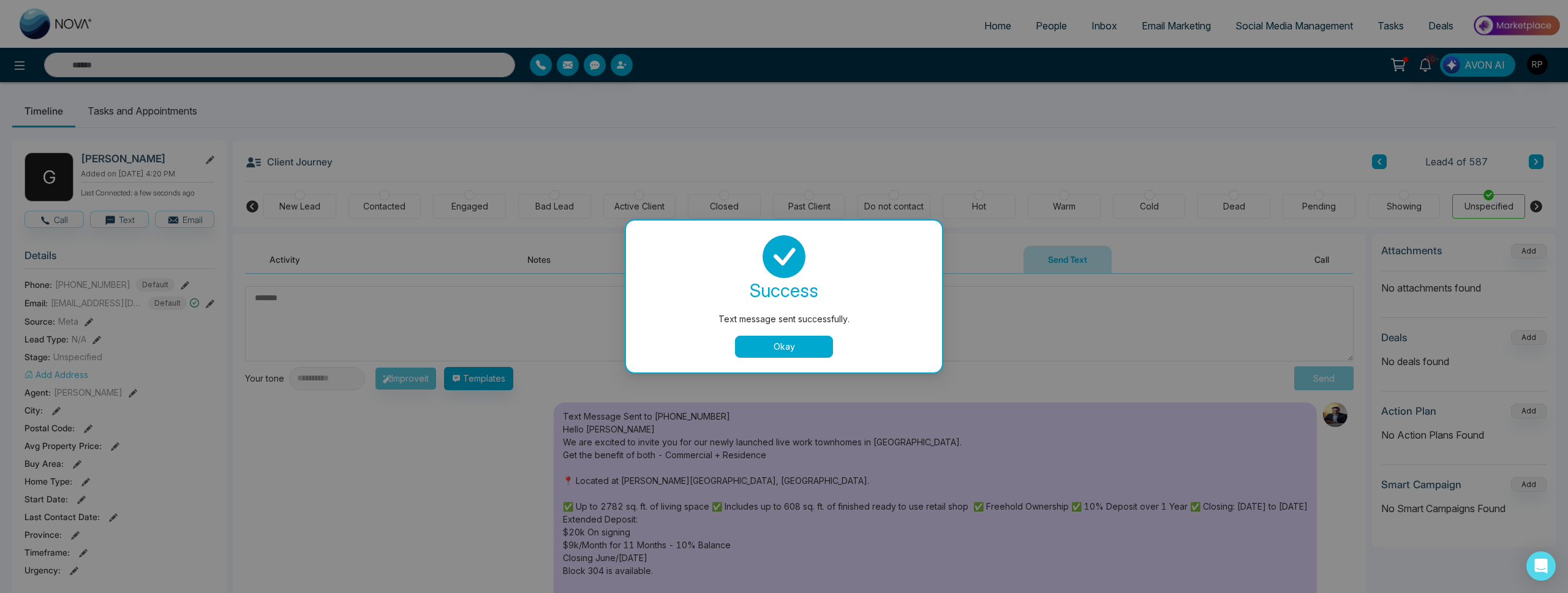
click at [1381, 167] on div "Text message sent successfully. success Text message sent successfully. Okay" at bounding box center [784, 296] width 1568 height 593
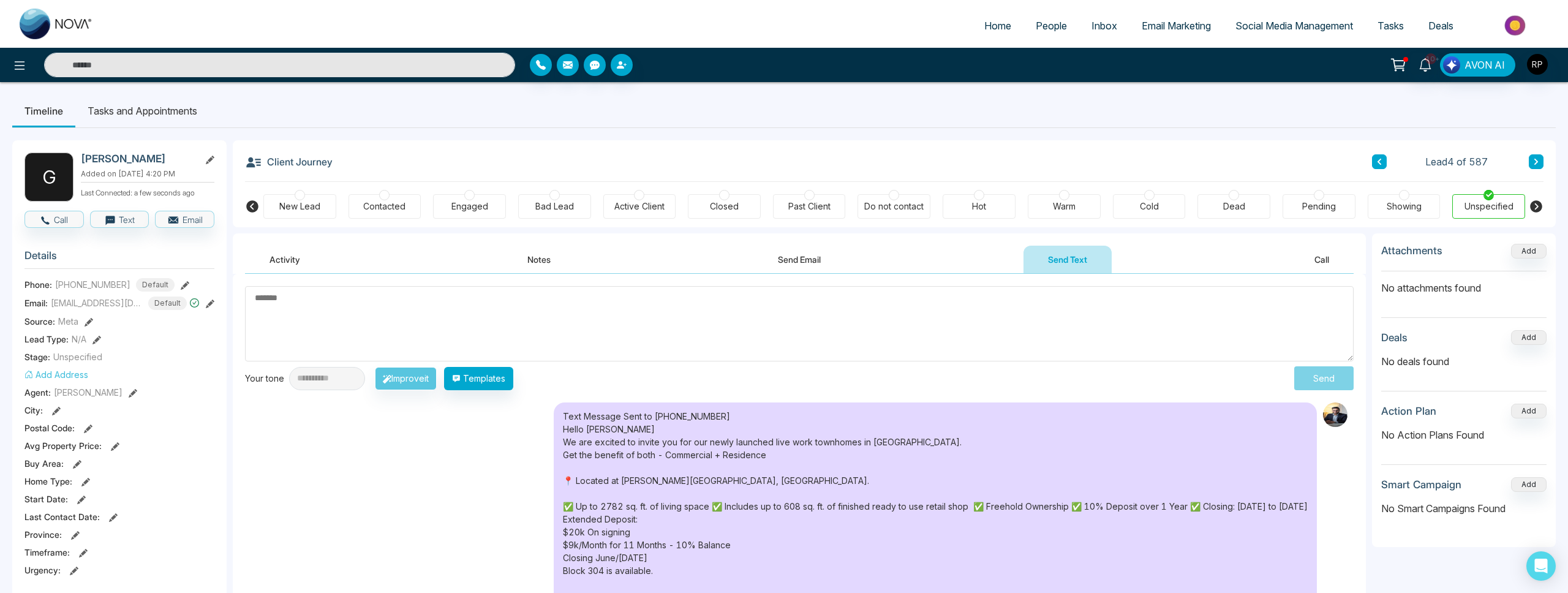
click at [1376, 167] on button at bounding box center [1379, 162] width 15 height 15
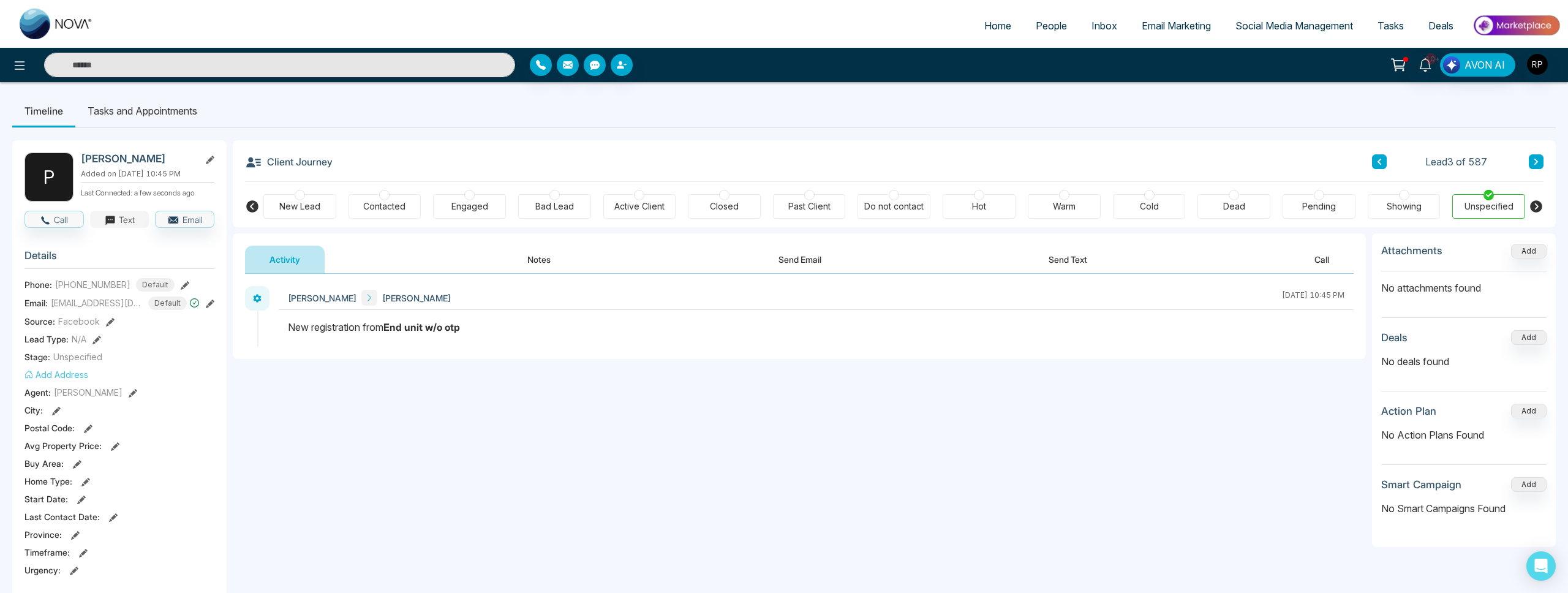
drag, startPoint x: 132, startPoint y: 214, endPoint x: 140, endPoint y: 218, distance: 8.9
click at [132, 214] on button "Text" at bounding box center [119, 219] width 59 height 17
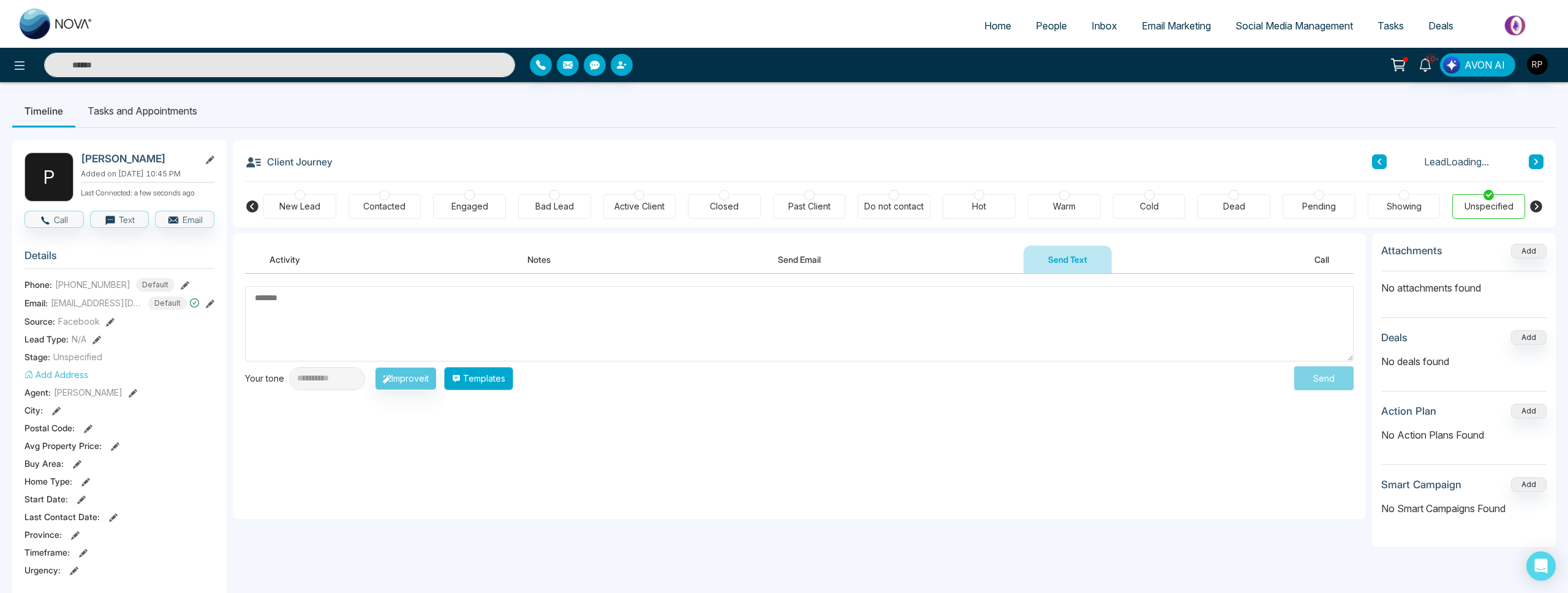
click at [484, 376] on button "Templates" at bounding box center [478, 379] width 69 height 23
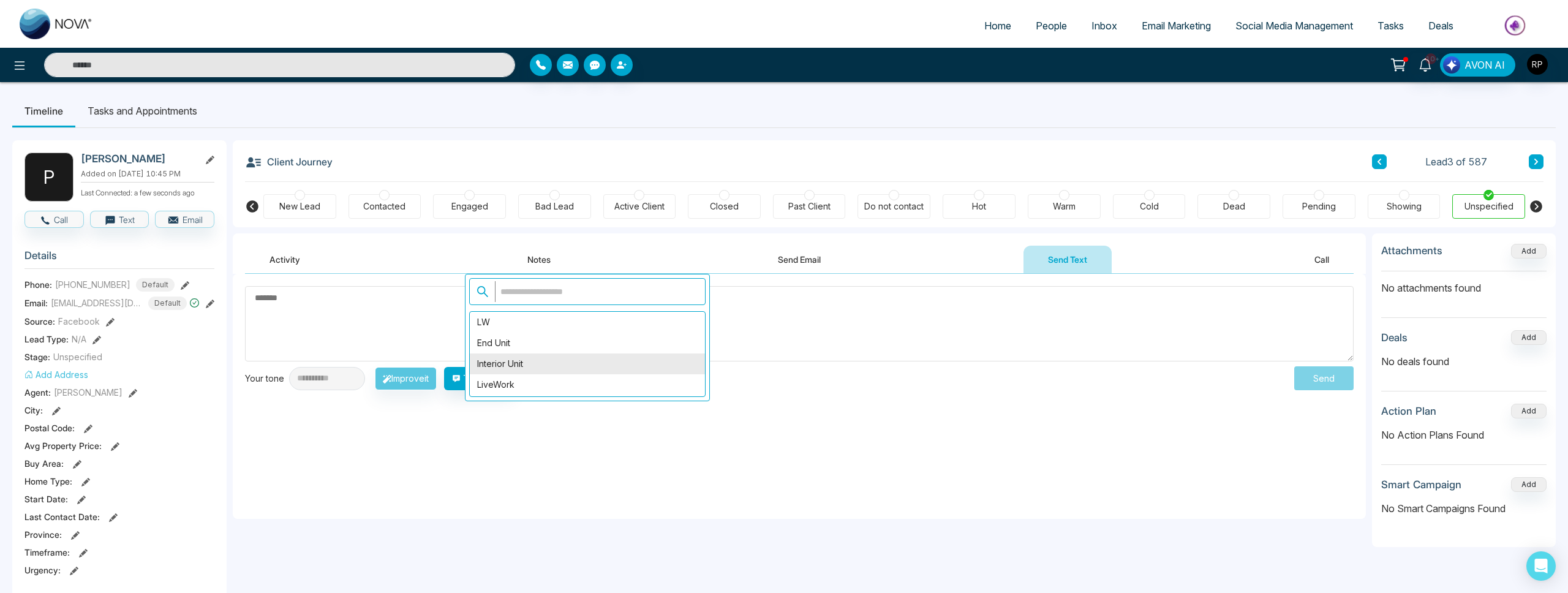
click at [521, 355] on div "Interior Unit" at bounding box center [587, 364] width 235 height 21
type textarea "**********"
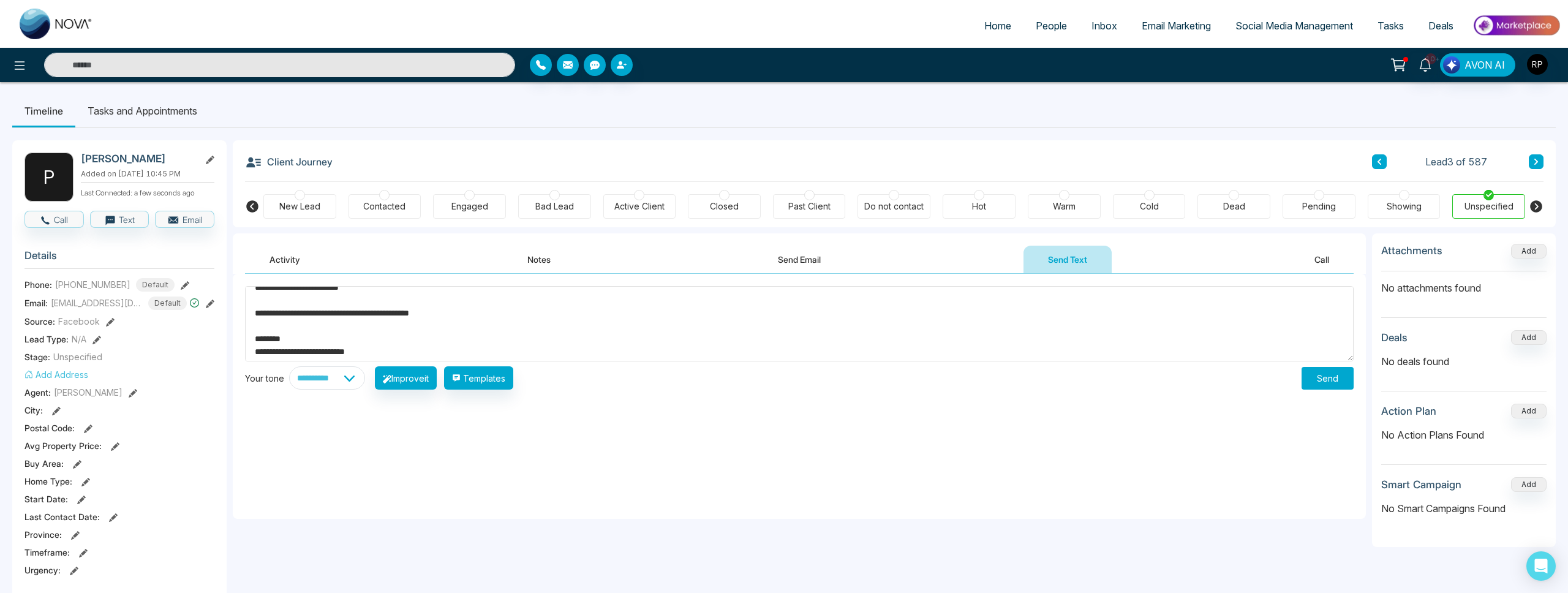
scroll to position [219, 0]
click at [1349, 381] on button "Send" at bounding box center [1328, 378] width 52 height 23
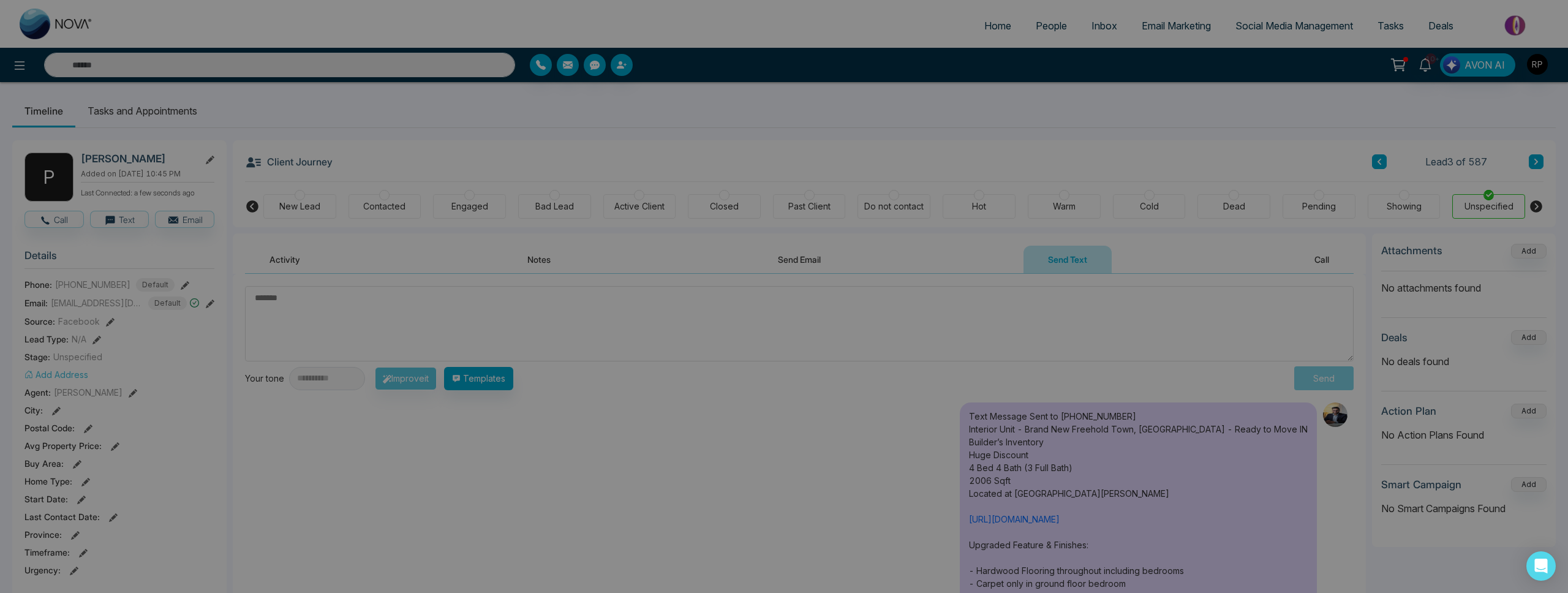
scroll to position [0, 0]
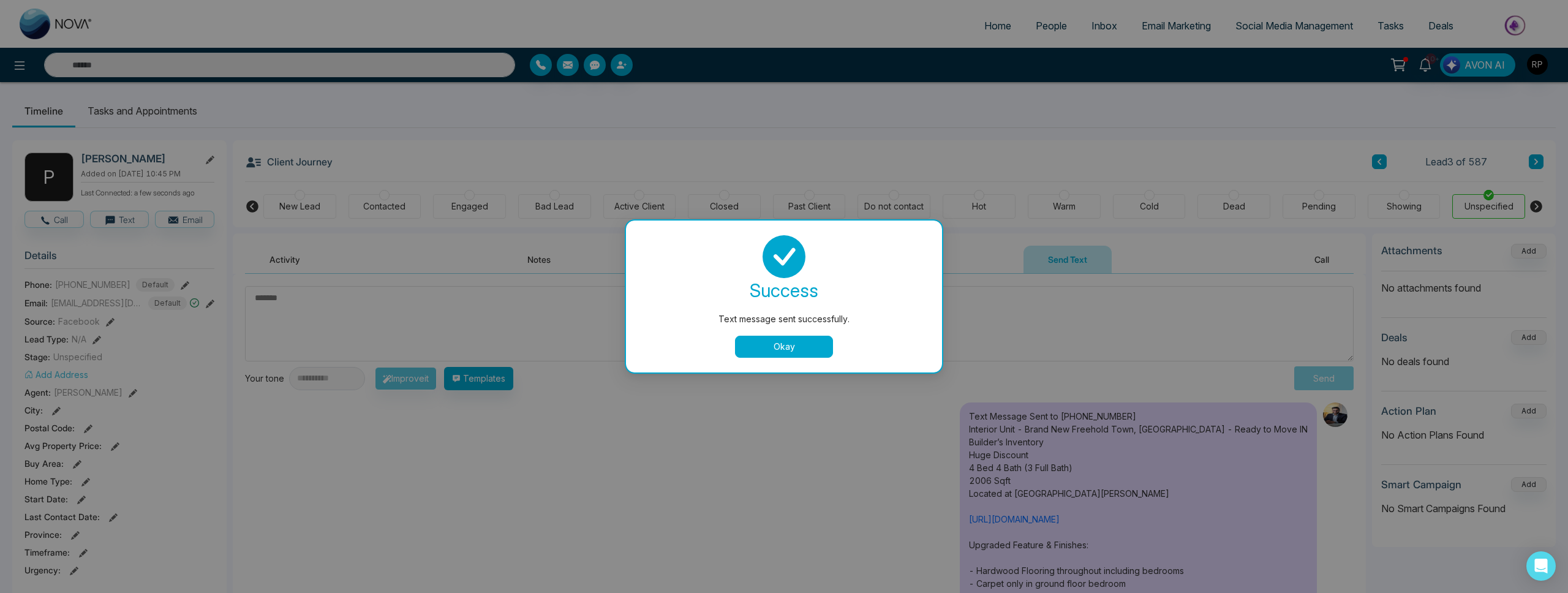
click at [793, 341] on button "Okay" at bounding box center [784, 347] width 98 height 22
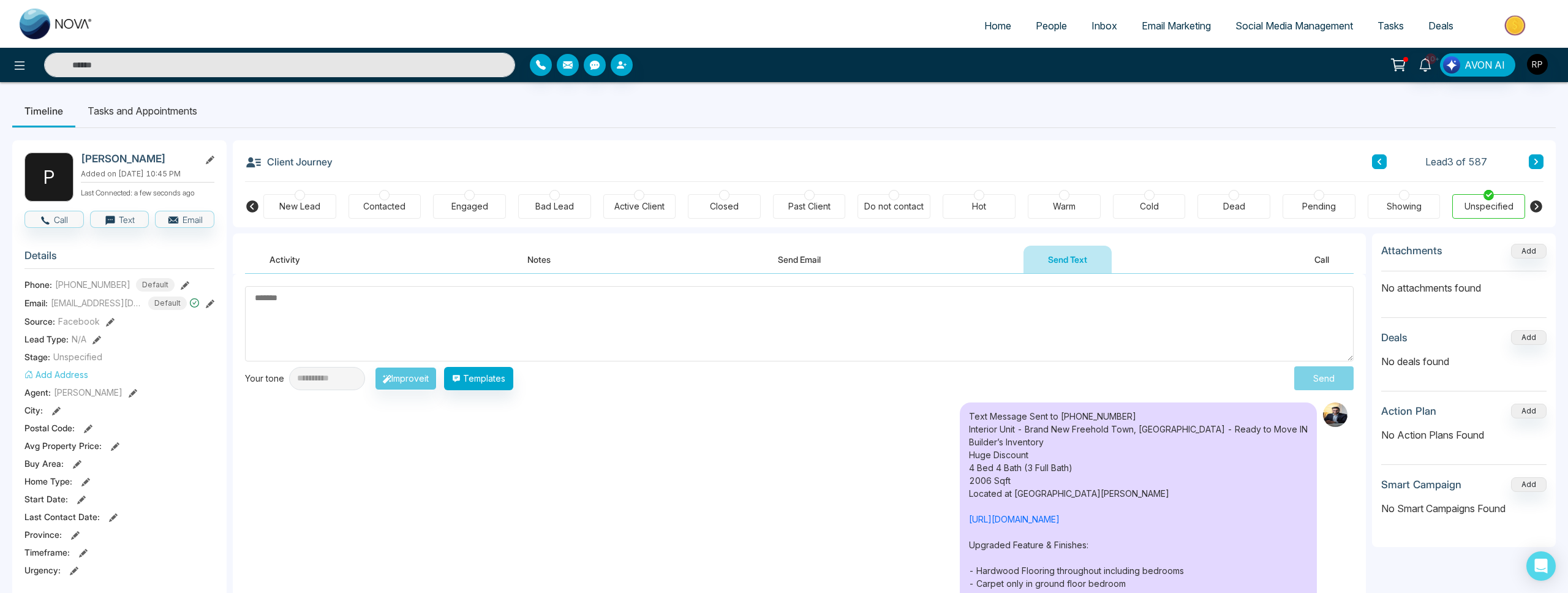
drag, startPoint x: 1369, startPoint y: 165, endPoint x: 1374, endPoint y: 164, distance: 5.1
click at [1369, 165] on div "Client Journey Lead 3 of 587" at bounding box center [894, 161] width 1299 height 42
click at [1379, 163] on icon at bounding box center [1380, 161] width 4 height 6
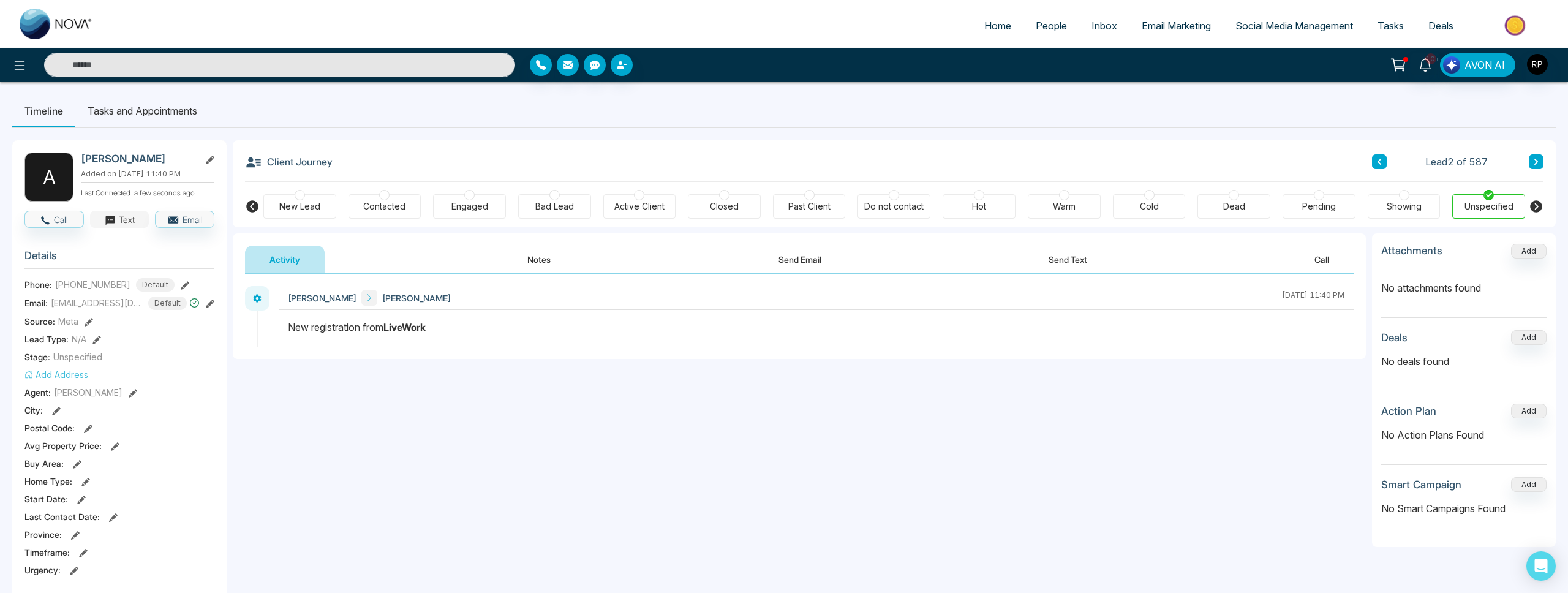
click at [126, 224] on button "Text" at bounding box center [119, 219] width 59 height 17
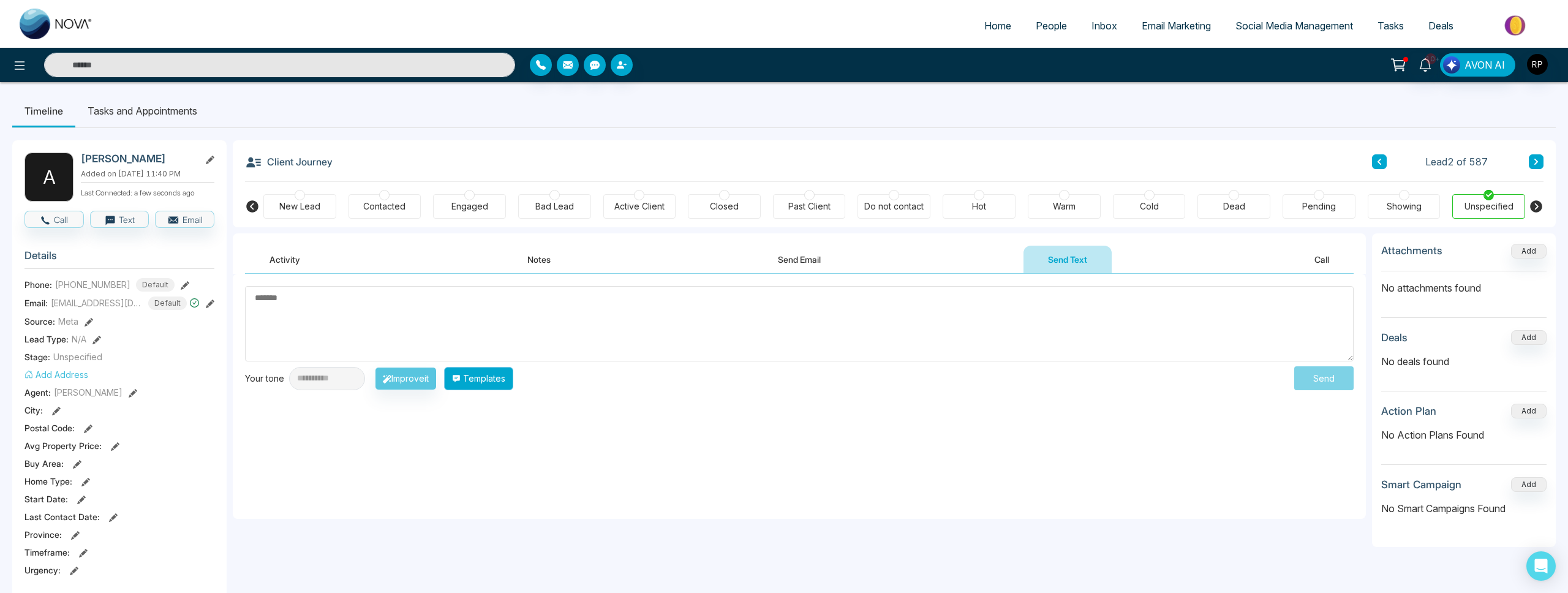
click at [495, 379] on button "Templates" at bounding box center [478, 379] width 69 height 23
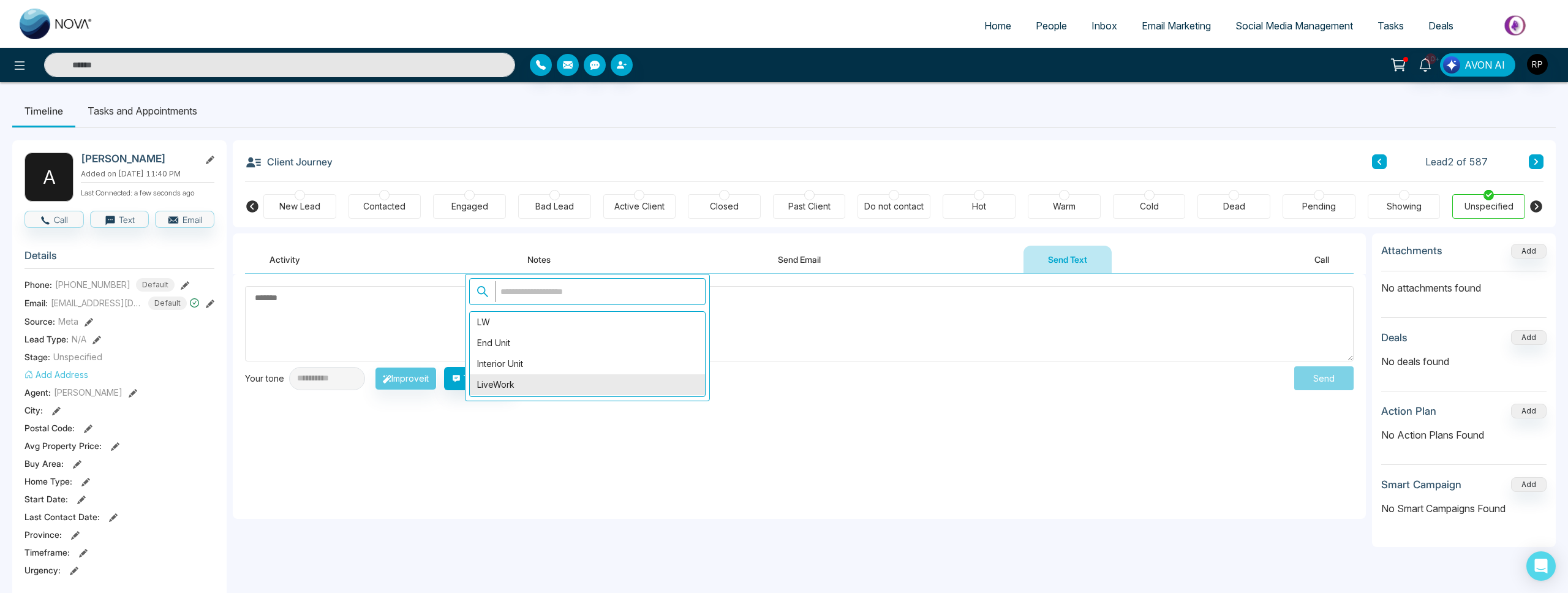
click at [506, 392] on div "LiveWork" at bounding box center [587, 384] width 235 height 21
type textarea "**********"
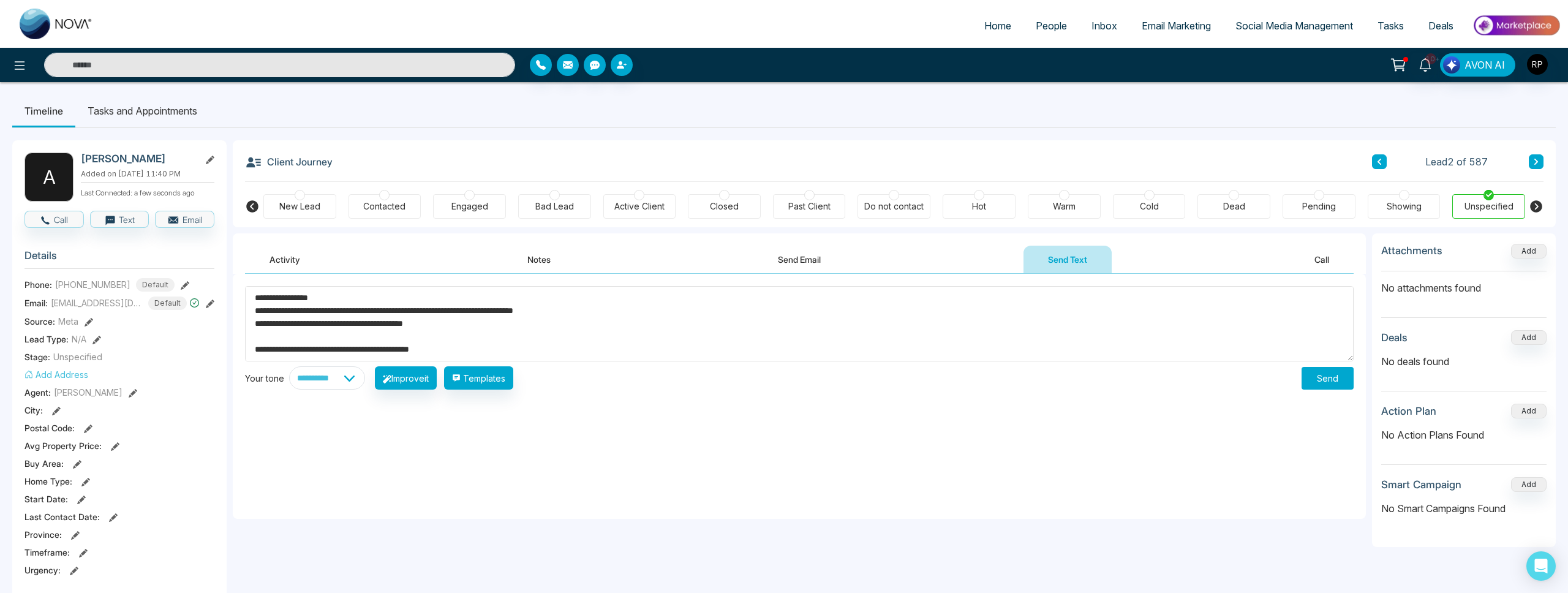
click at [1328, 379] on button "Send" at bounding box center [1328, 378] width 52 height 23
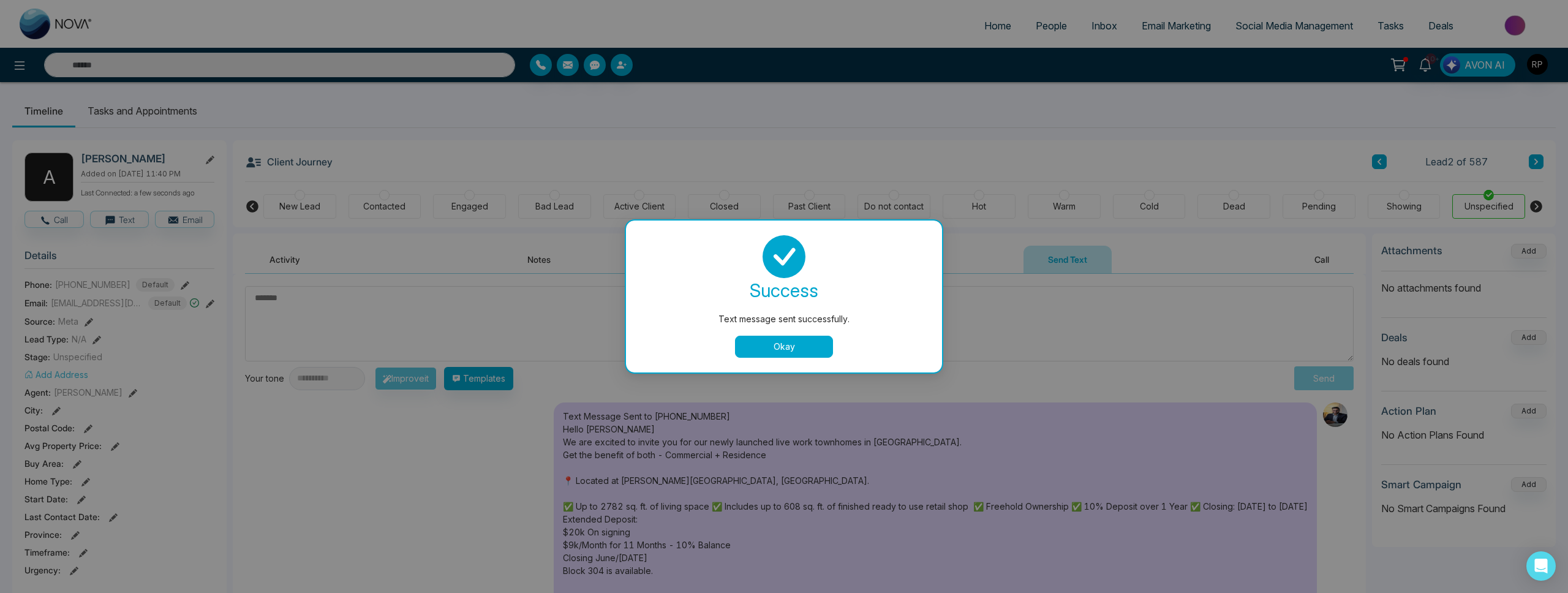
click at [1380, 161] on div "Text message sent successfully. success Text message sent successfully. Okay" at bounding box center [784, 296] width 1568 height 593
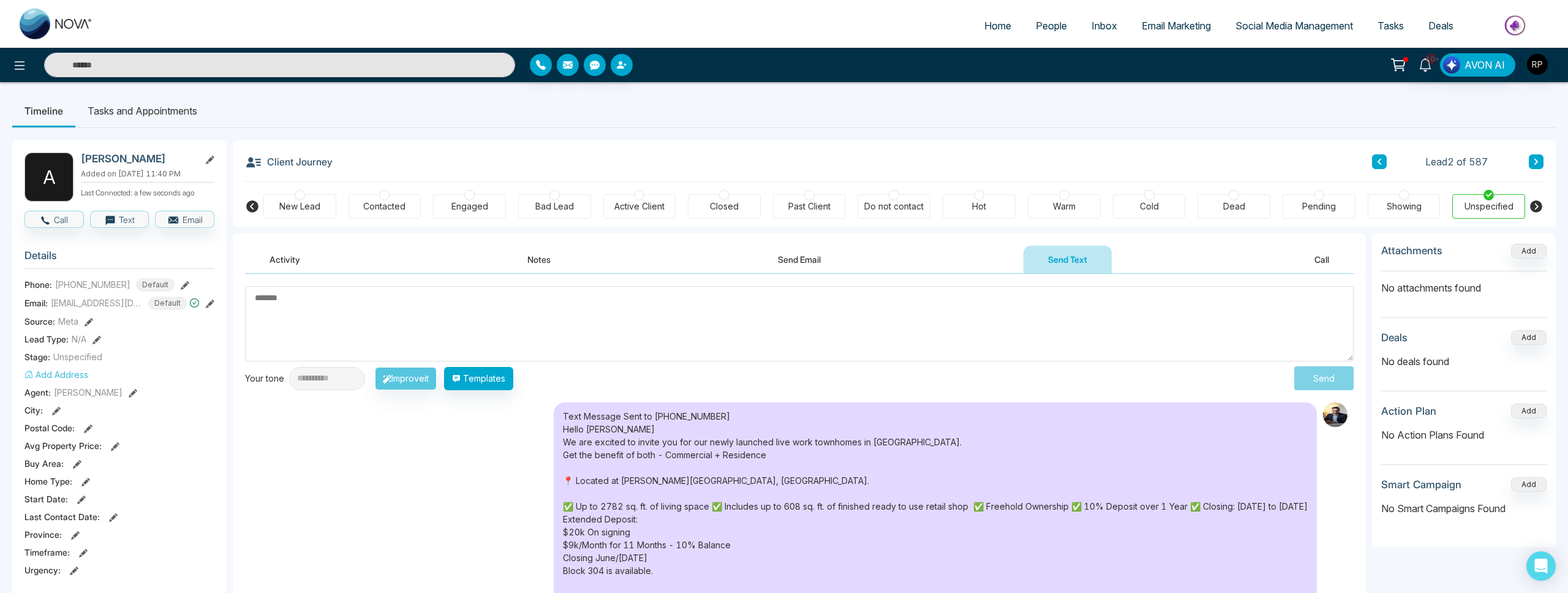
click at [1380, 161] on icon at bounding box center [1379, 161] width 6 height 7
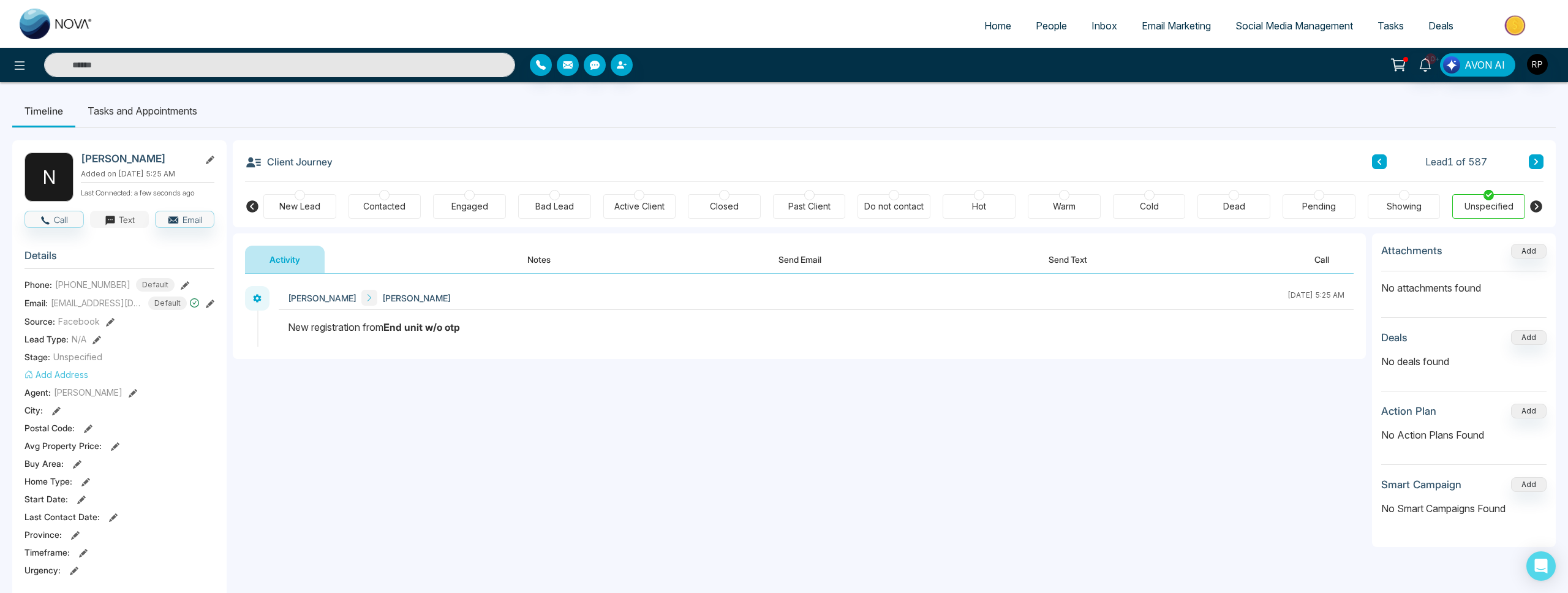
click at [121, 220] on button "Text" at bounding box center [119, 219] width 59 height 17
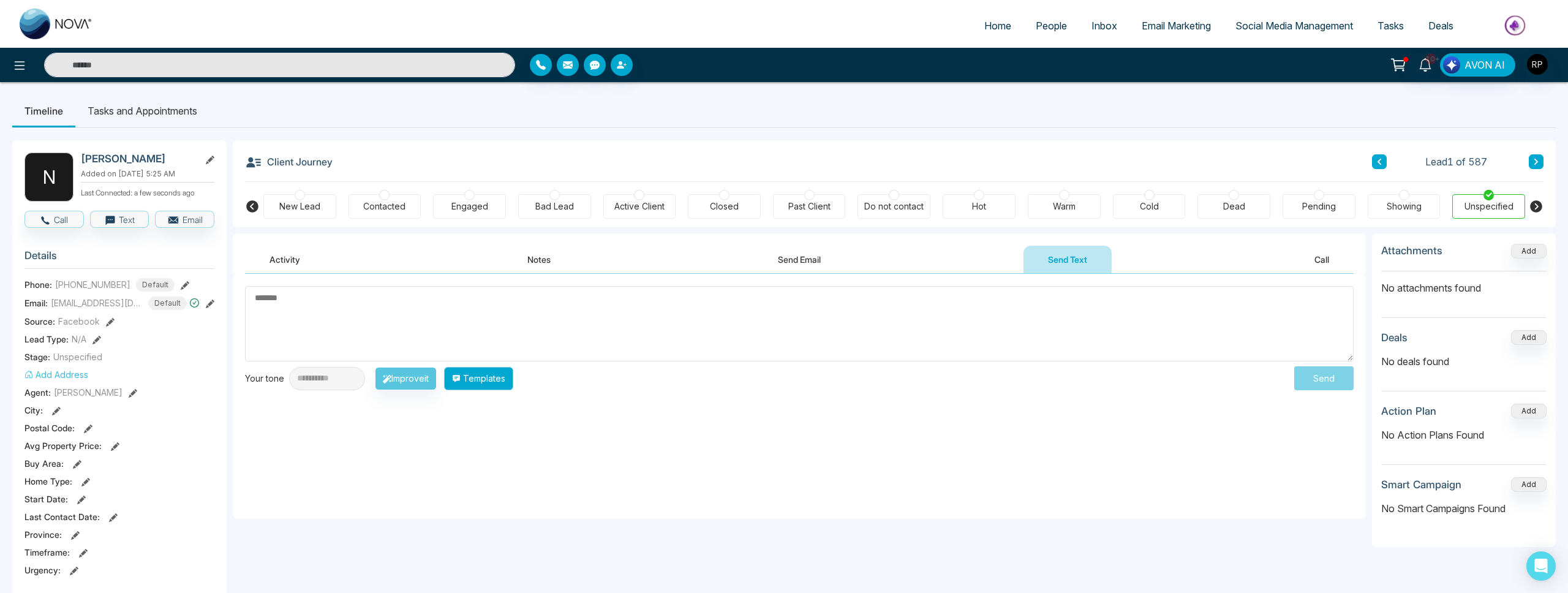
click at [497, 382] on button "Templates" at bounding box center [478, 379] width 69 height 23
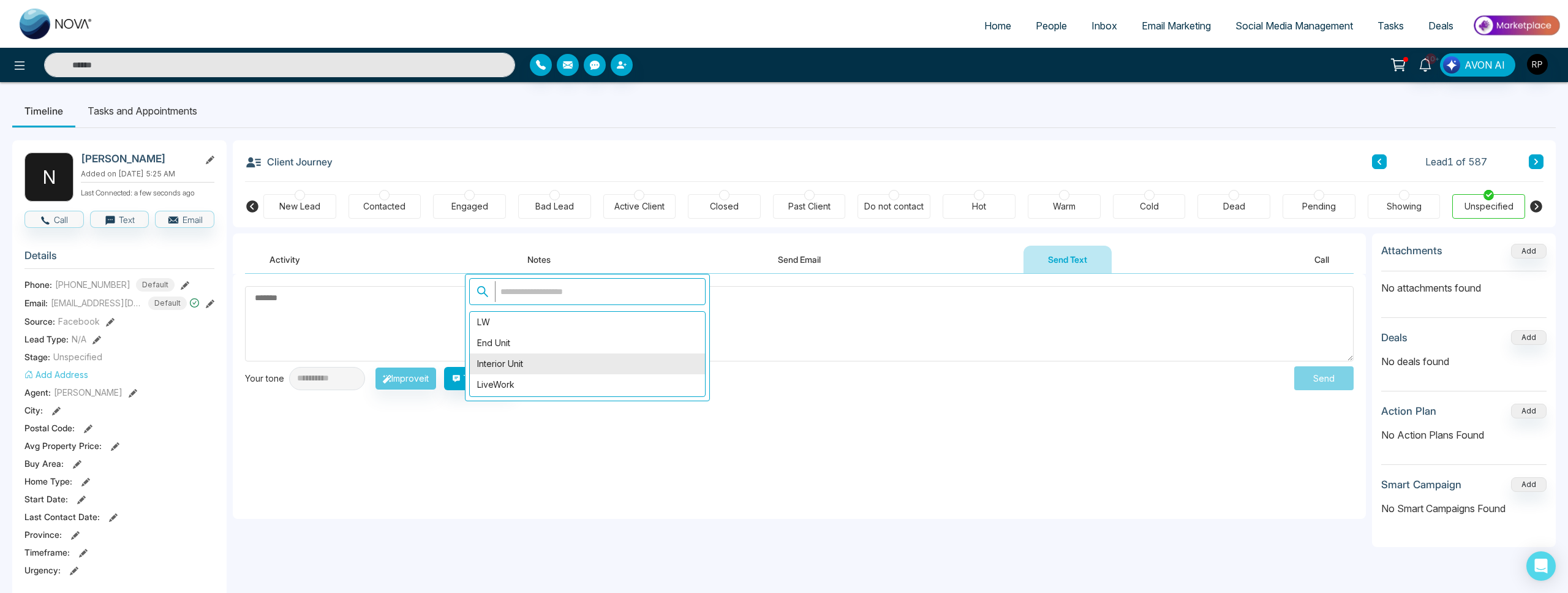
click at [497, 357] on div "Interior Unit" at bounding box center [587, 364] width 235 height 21
type textarea "**********"
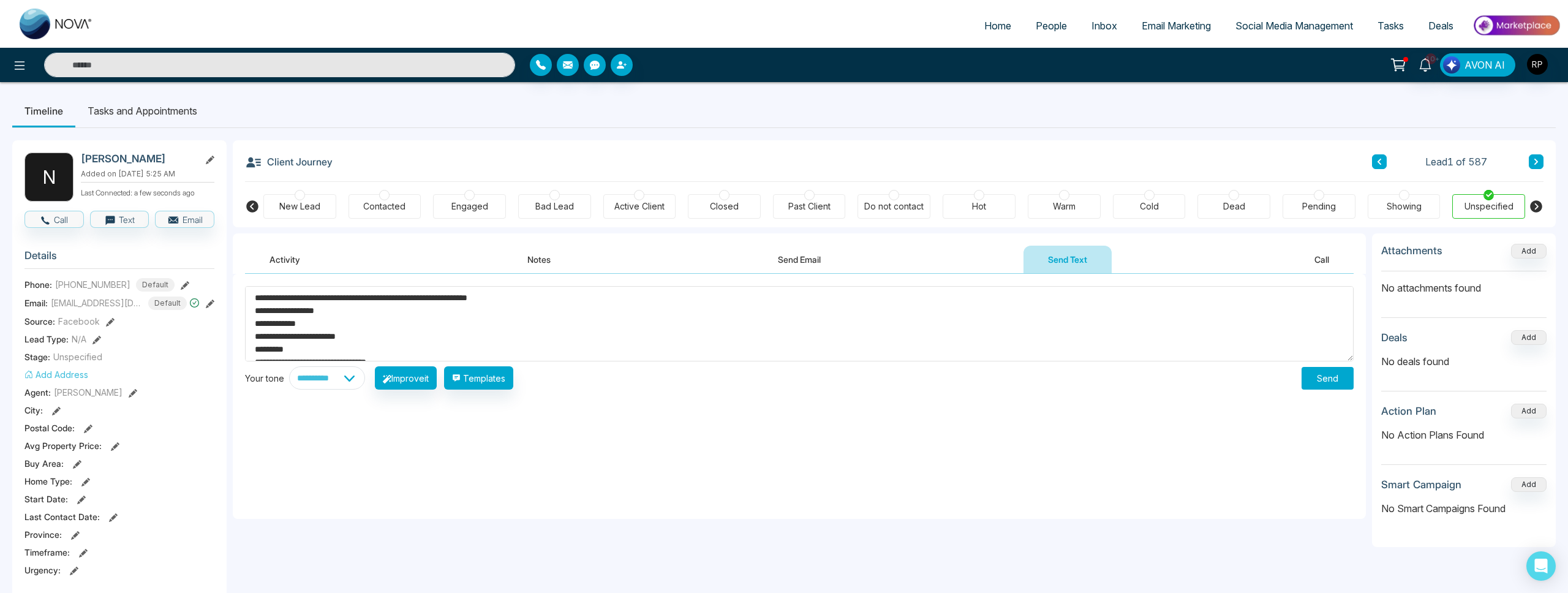
click at [1322, 374] on button "Send" at bounding box center [1328, 378] width 52 height 23
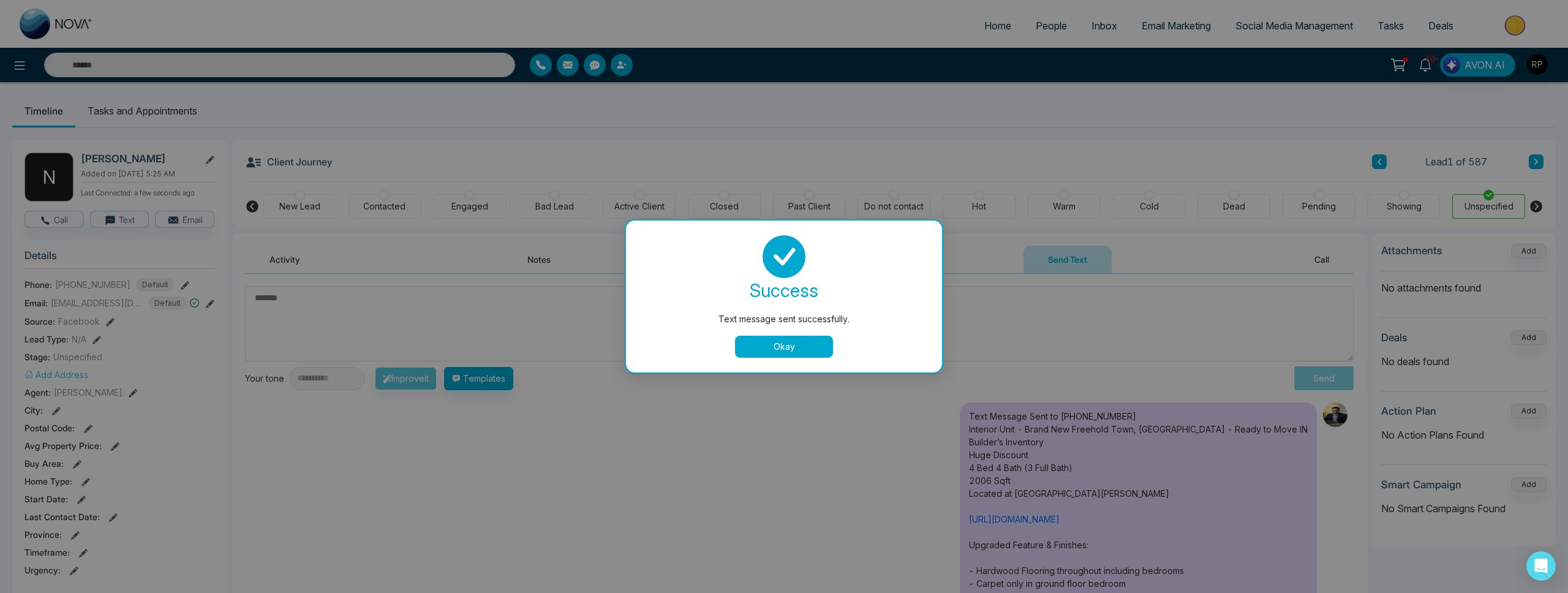
click at [783, 345] on button "Okay" at bounding box center [784, 347] width 98 height 22
